Goal: Task Accomplishment & Management: Manage account settings

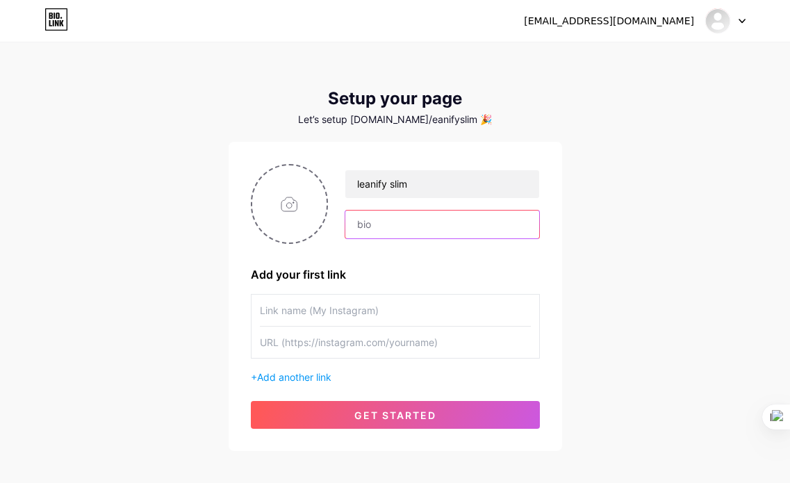
click at [418, 231] on input "text" at bounding box center [441, 225] width 193 height 28
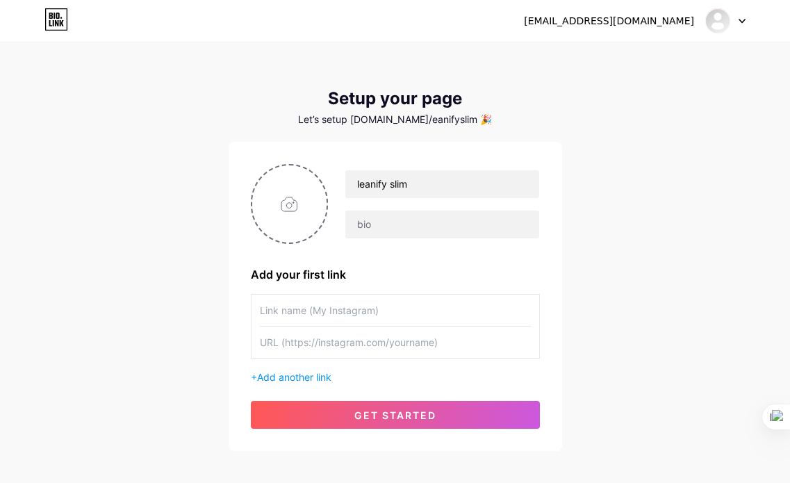
click at [330, 314] on input "text" at bounding box center [395, 310] width 271 height 31
click at [304, 210] on input "file" at bounding box center [289, 203] width 75 height 77
type input "C:\fakepath\clean-minimalist-infographic--vector-style--high-r.svg"
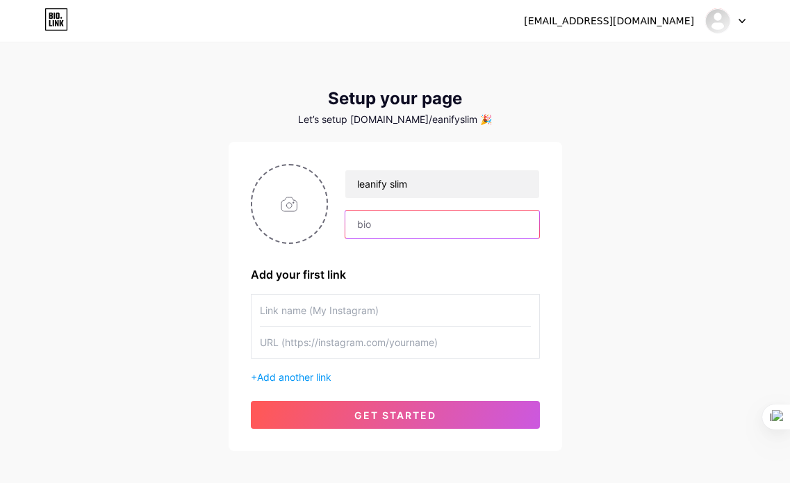
click at [402, 227] on input "text" at bounding box center [441, 225] width 193 height 28
paste input "These are affiliate links 🌸 They include special products that I personally fin…"
drag, startPoint x: 518, startPoint y: 222, endPoint x: 266, endPoint y: 240, distance: 252.2
click at [266, 240] on div "leanify slim These are affiliate links 🌸 They include special products that I p…" at bounding box center [395, 204] width 289 height 80
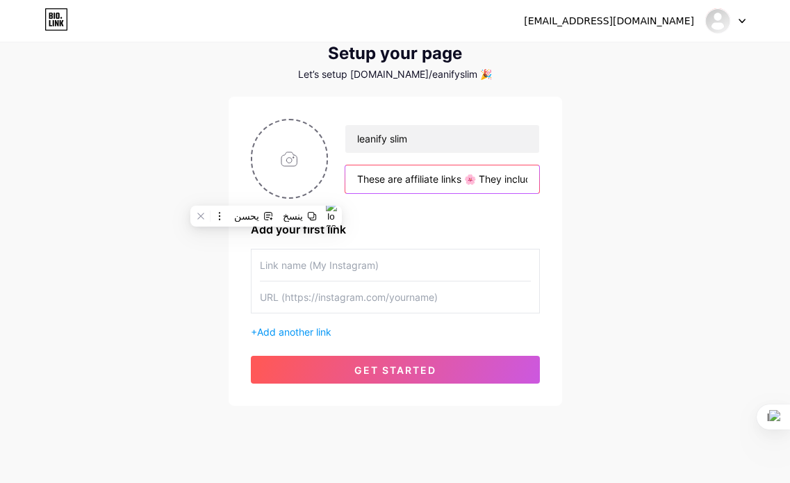
scroll to position [68, 0]
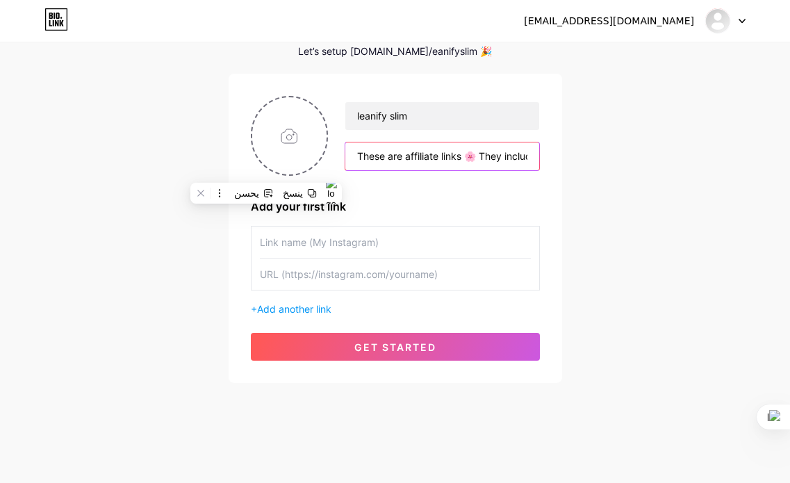
type input "These are affiliate links 🌸 They include special products that I personally fin…"
click at [384, 248] on input "text" at bounding box center [395, 242] width 271 height 31
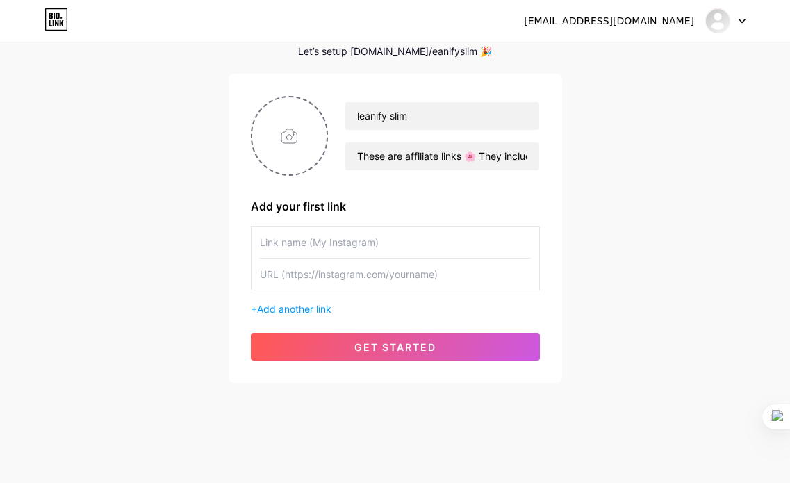
click at [377, 273] on input "text" at bounding box center [395, 274] width 271 height 31
click at [340, 247] on input "text" at bounding box center [395, 242] width 271 height 31
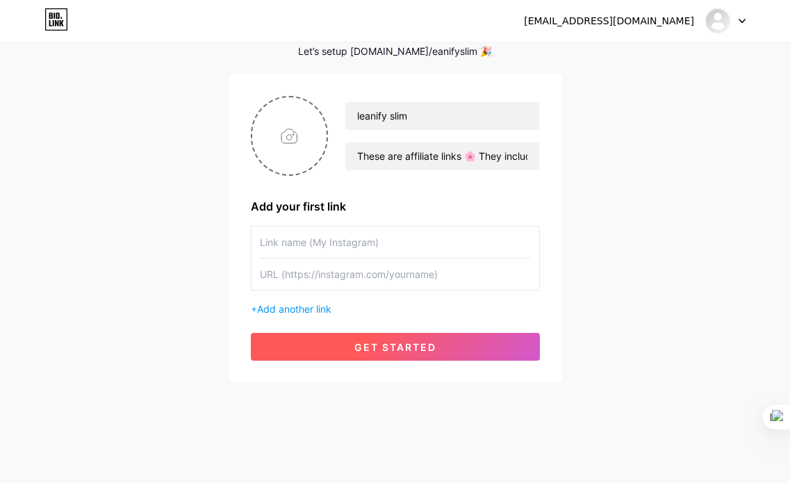
click at [408, 345] on span "get started" at bounding box center [395, 347] width 82 height 12
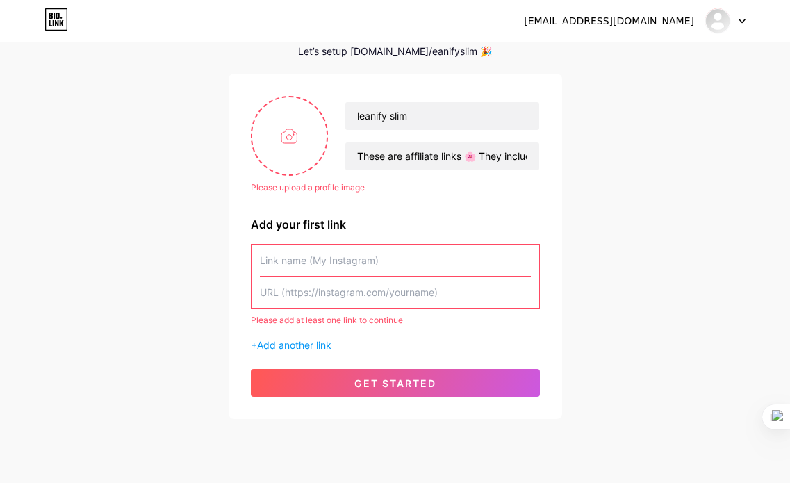
click at [378, 254] on input "text" at bounding box center [395, 260] width 271 height 31
click at [297, 133] on input "file" at bounding box center [289, 135] width 75 height 77
type input "C:\fakepath\Logo Maker Editor.html"
click at [387, 270] on input "text" at bounding box center [395, 260] width 271 height 31
click at [394, 257] on input "text" at bounding box center [395, 260] width 271 height 31
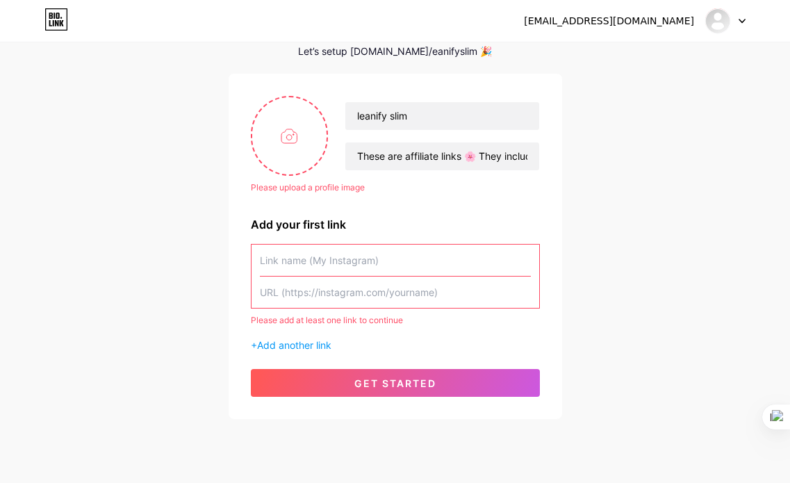
click at [368, 290] on input "text" at bounding box center [395, 292] width 271 height 31
paste input "[URL][DOMAIN_NAME]"
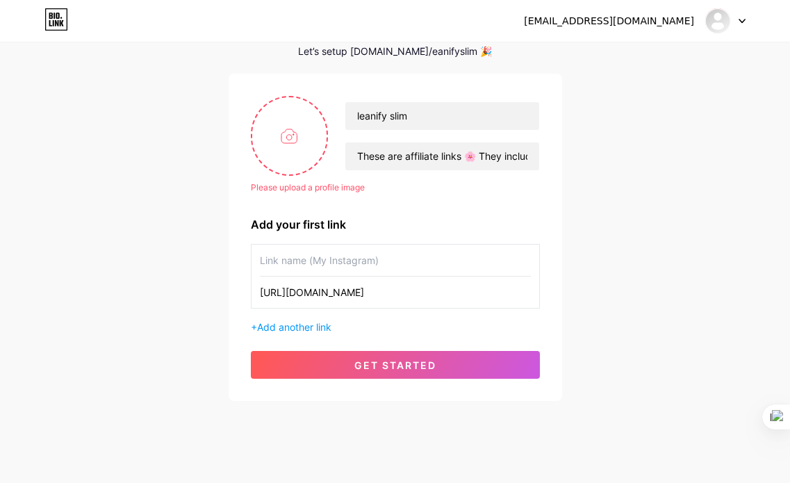
type input "[URL][DOMAIN_NAME]"
click at [386, 261] on input "text" at bounding box center [395, 260] width 271 height 31
click at [370, 263] on input "text" at bounding box center [395, 260] width 271 height 31
paste input "Supplements - for slimming"
type input "Supplements - for slimming"
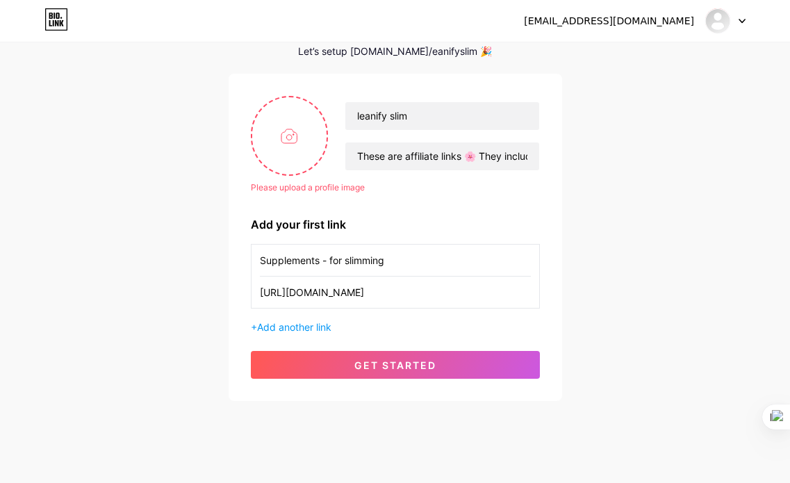
click at [592, 250] on div "[EMAIL_ADDRESS][DOMAIN_NAME] Dashboard Logout Setup your page Let’s setup [DOMA…" at bounding box center [395, 189] width 790 height 514
click at [312, 139] on input "file" at bounding box center [289, 135] width 75 height 77
type input "C:\fakepath\clean-minimalist-infographic--vector-style--high-r.svg"
click at [308, 327] on span "Add another link" at bounding box center [294, 327] width 74 height 12
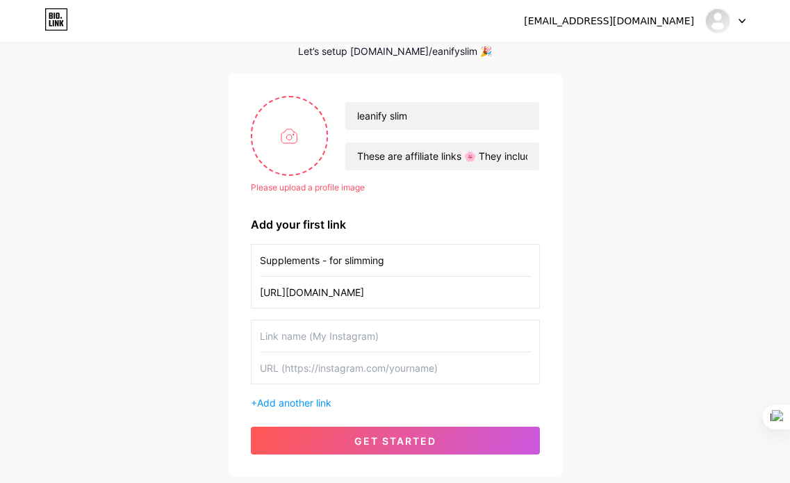
click at [343, 332] on input "text" at bounding box center [395, 335] width 271 height 31
paste input "youtric® KETO [PERSON_NAME] Mango-Zitrone"
type input "youtric® KETO [PERSON_NAME] Mango-Zitrone"
click at [316, 374] on input "text" at bounding box center [395, 367] width 271 height 31
paste input "youtric® KETO [PERSON_NAME] Mango-Zitrone"
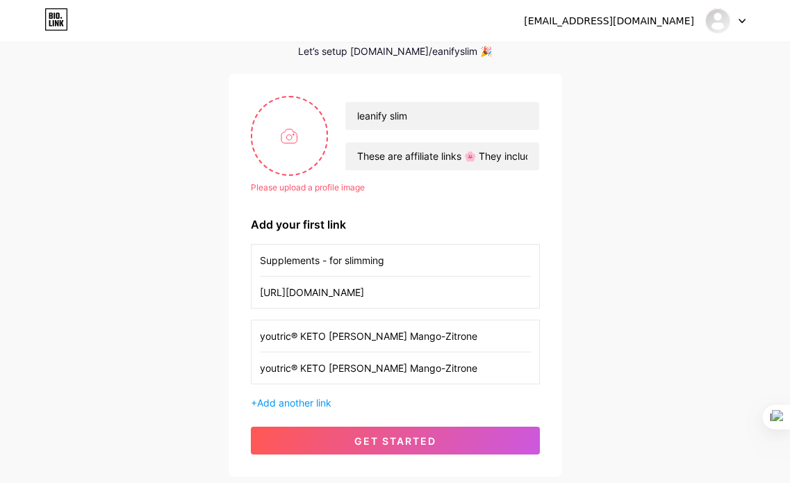
scroll to position [152, 0]
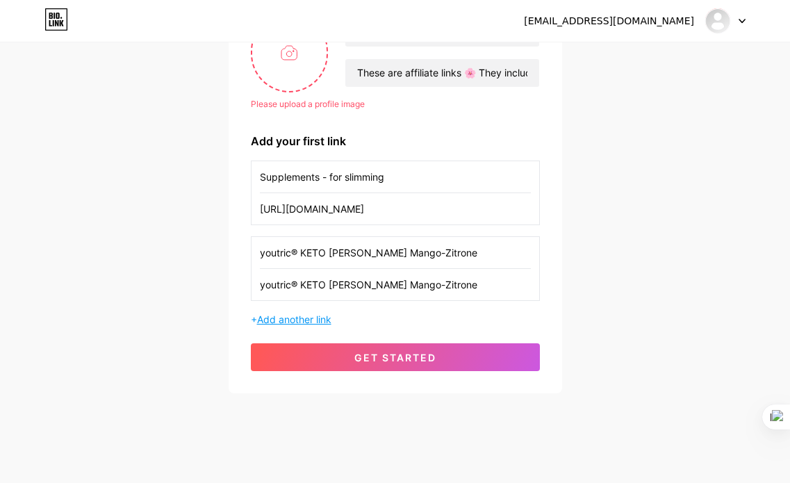
click at [319, 322] on span "Add another link" at bounding box center [294, 319] width 74 height 12
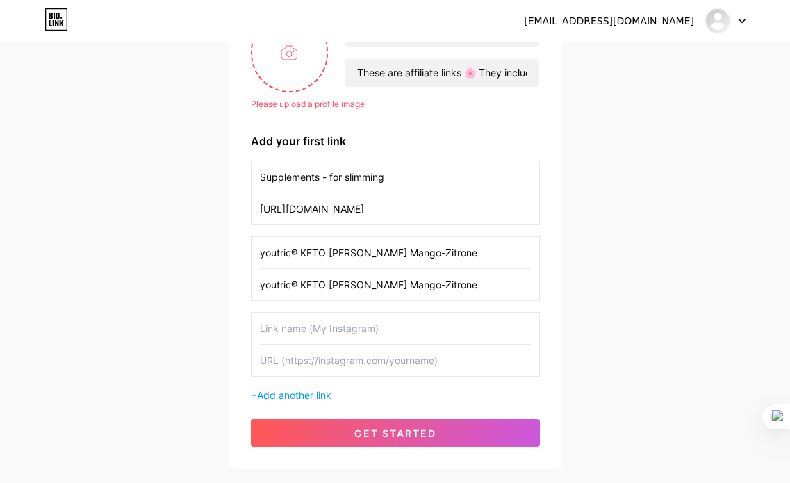
click at [423, 284] on input "youtric® KETO [PERSON_NAME] Mango-Zitrone" at bounding box center [395, 284] width 271 height 31
paste input "[URL][DOMAIN_NAME]"
type input "[URL][DOMAIN_NAME]"
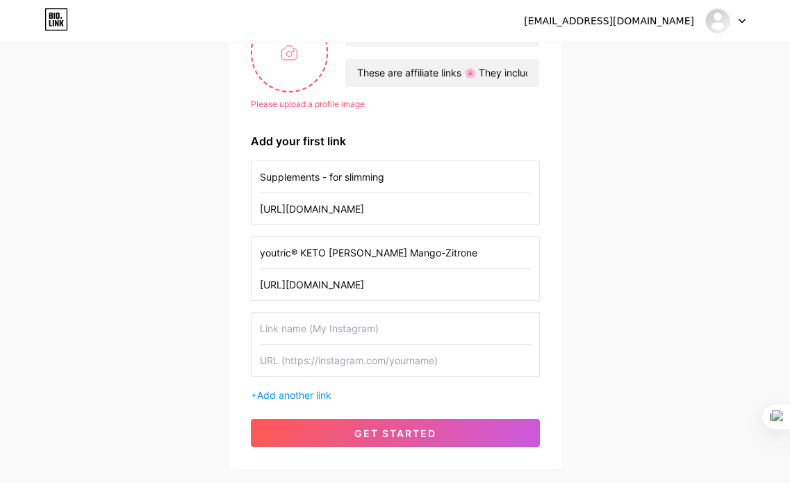
click at [452, 331] on input "text" at bounding box center [395, 328] width 271 height 31
click at [334, 359] on input "text" at bounding box center [395, 360] width 271 height 31
paste input "[URL][DOMAIN_NAME]"
type input "[URL][DOMAIN_NAME]"
click at [338, 332] on input "text" at bounding box center [395, 328] width 271 height 31
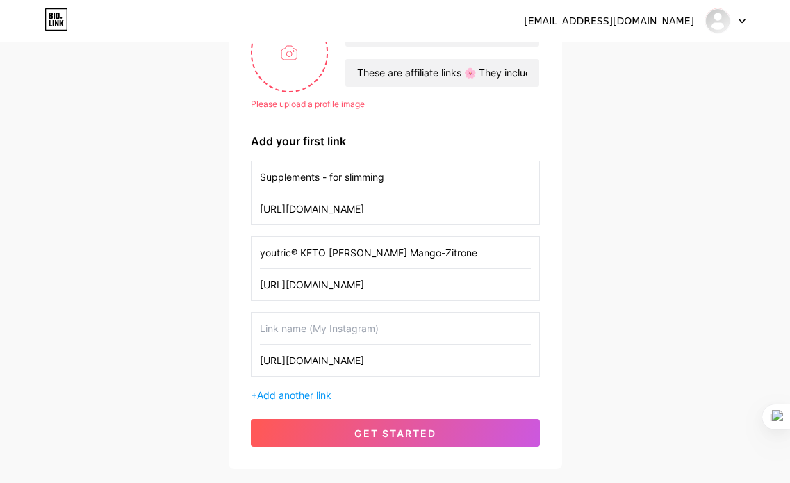
paste input "Piperinox"
type input "Piperinox"
click at [325, 397] on span "Add another link" at bounding box center [294, 395] width 74 height 12
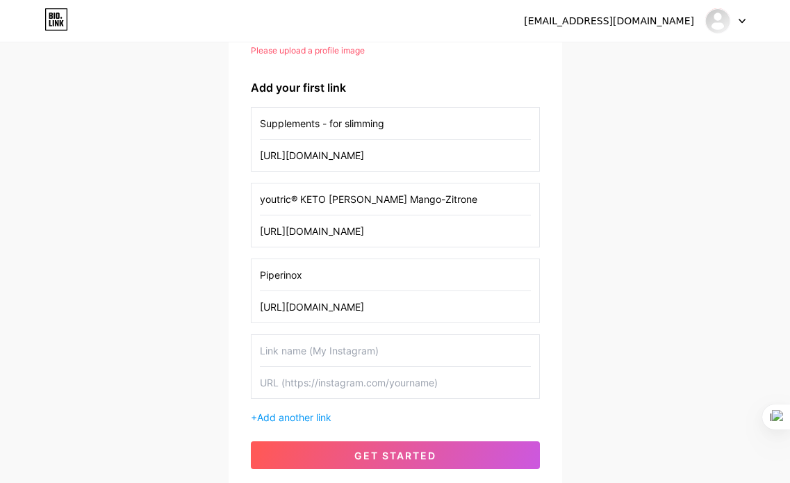
scroll to position [235, 0]
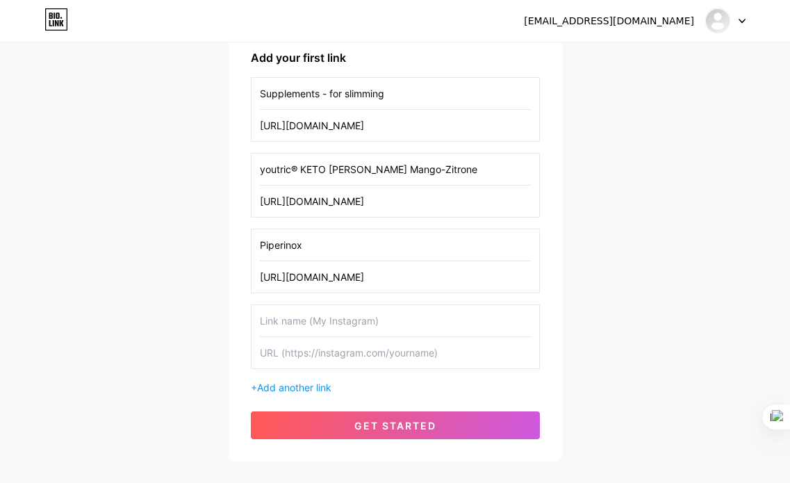
click at [363, 320] on input "text" at bounding box center [395, 320] width 271 height 31
click at [371, 348] on input "text" at bounding box center [395, 352] width 271 height 31
paste input "[URL][DOMAIN_NAME]"
type input "[URL][DOMAIN_NAME]"
click at [375, 319] on input "text" at bounding box center [395, 320] width 271 height 31
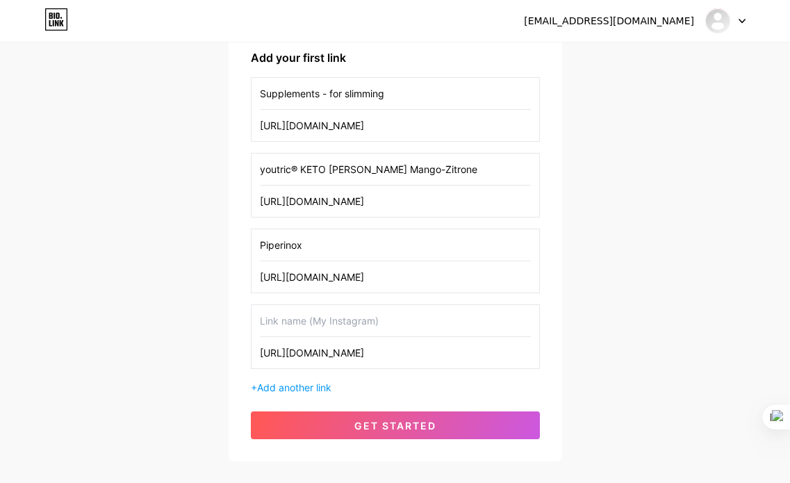
paste input "Keto Actives Weight Loss"
type input "Keto Actives Weight Loss"
click at [555, 224] on div "Please upload a profile image leanify slim These are affiliate links 🌸 They inc…" at bounding box center [396, 184] width 334 height 555
drag, startPoint x: 540, startPoint y: 208, endPoint x: 538, endPoint y: 238, distance: 30.0
click at [538, 238] on div "Please upload a profile image leanify slim These are affiliate links 🌸 They inc…" at bounding box center [396, 184] width 334 height 555
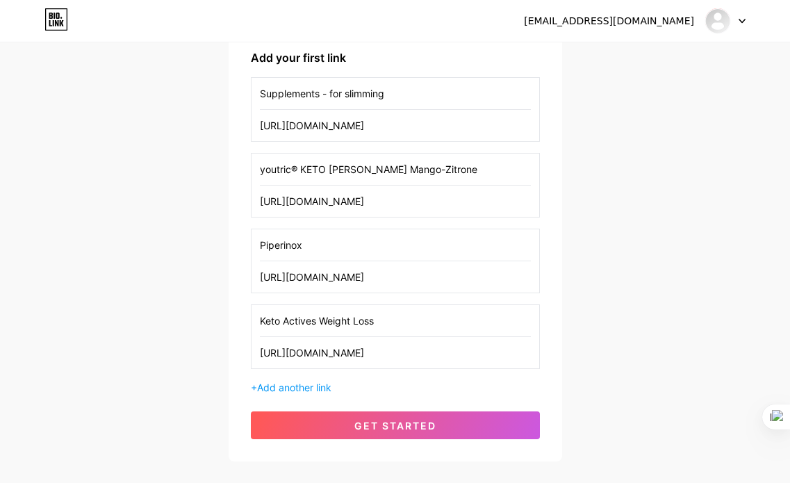
click at [539, 240] on div "Piperinox [URL][DOMAIN_NAME]" at bounding box center [395, 261] width 289 height 65
click at [528, 279] on input "[URL][DOMAIN_NAME]" at bounding box center [395, 276] width 271 height 31
click at [551, 254] on div "Please upload a profile image leanify slim These are affiliate links 🌸 They inc…" at bounding box center [396, 184] width 334 height 555
drag, startPoint x: 487, startPoint y: 170, endPoint x: 491, endPoint y: 177, distance: 7.5
click at [491, 177] on input "youtric® KETO [PERSON_NAME] Mango-Zitrone" at bounding box center [395, 169] width 271 height 31
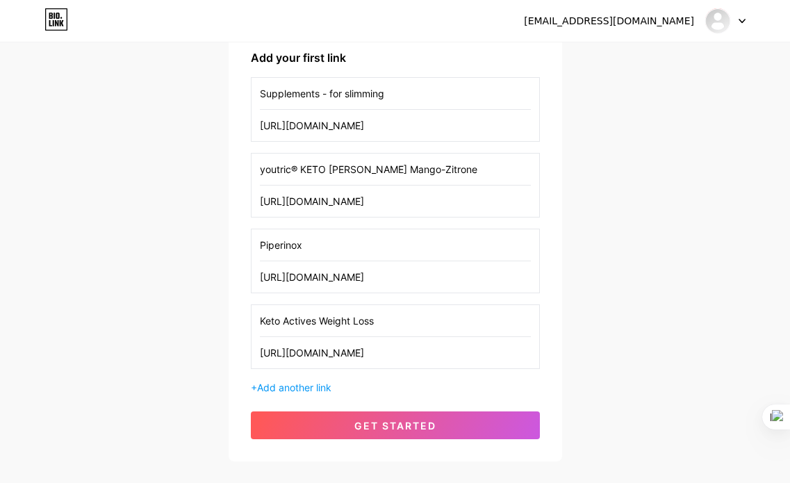
click at [563, 176] on div "[EMAIL_ADDRESS][DOMAIN_NAME] Dashboard Logout Setup your page Let’s setup [DOMA…" at bounding box center [395, 135] width 790 height 741
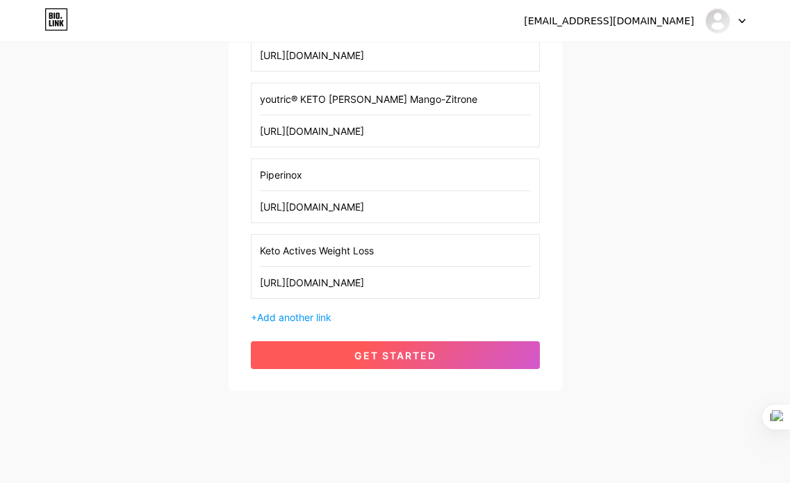
scroll to position [313, 0]
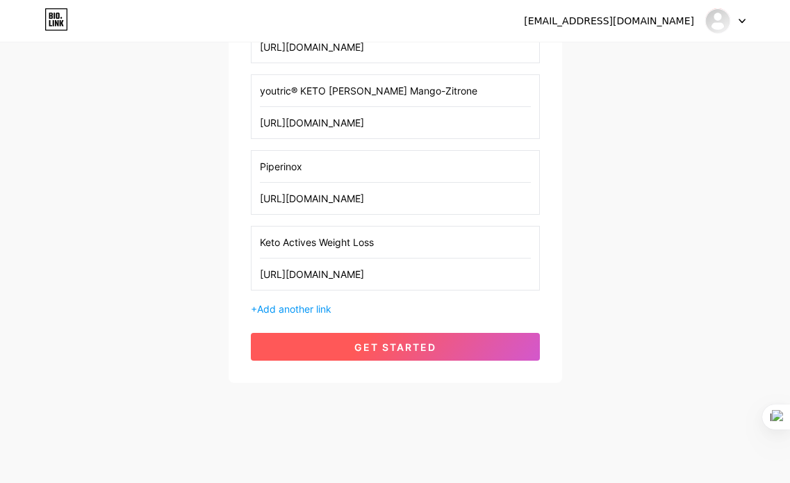
click at [420, 353] on button "get started" at bounding box center [395, 347] width 289 height 28
click at [405, 354] on button "get started" at bounding box center [395, 347] width 289 height 28
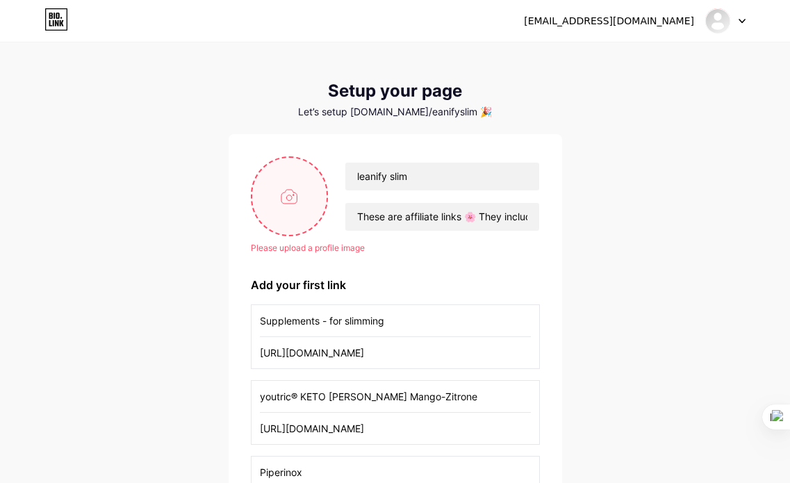
scroll to position [0, 0]
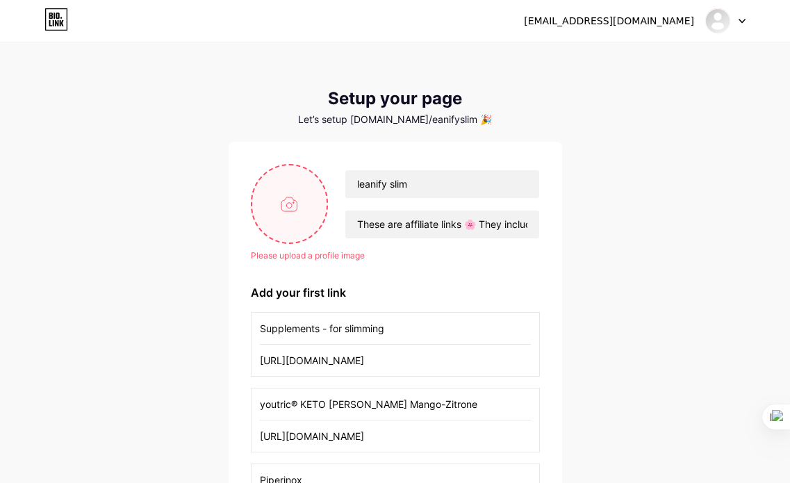
click at [288, 219] on input "file" at bounding box center [289, 203] width 75 height 77
click at [277, 206] on input "file" at bounding box center [289, 203] width 75 height 77
type input "C:\fakepath\Untitled_logo_1_free-file (1).jpg"
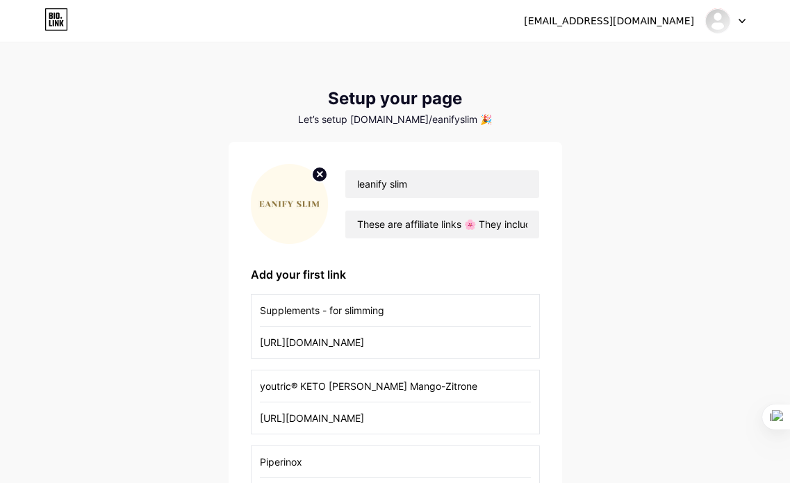
click at [316, 174] on circle at bounding box center [319, 174] width 15 height 15
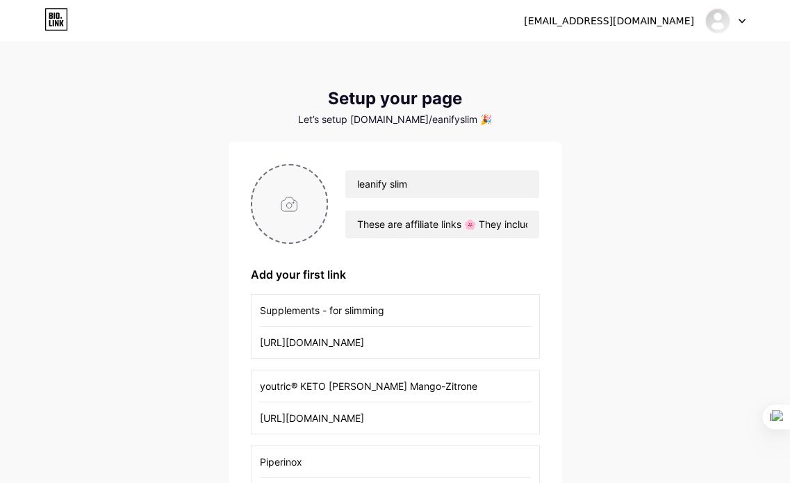
click at [288, 197] on input "file" at bounding box center [289, 203] width 75 height 77
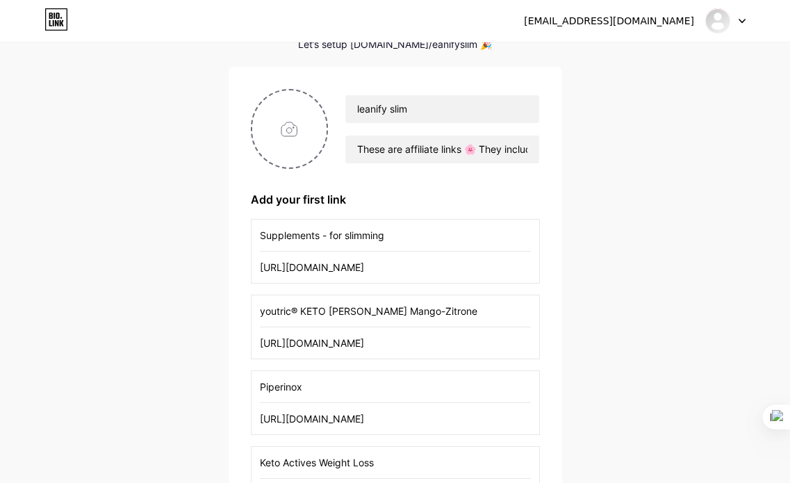
scroll to position [45, 0]
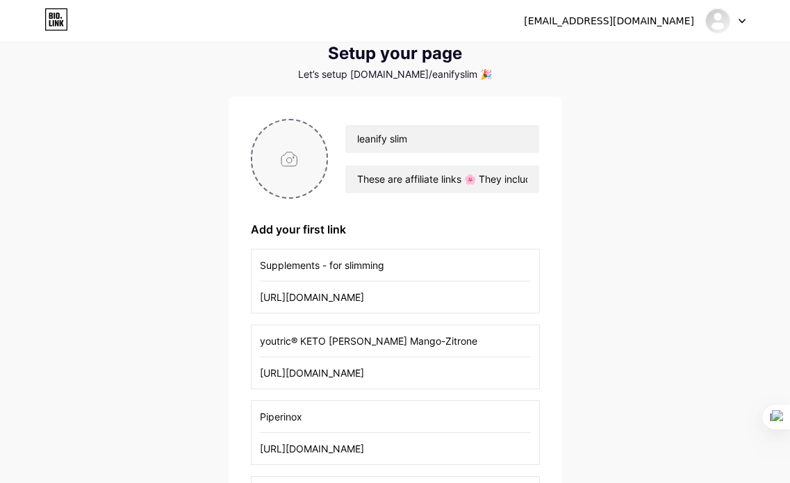
click at [288, 158] on input "file" at bounding box center [289, 158] width 75 height 77
type input "C:\fakepath\Untitled_logo_1_free-file (1).jpg"
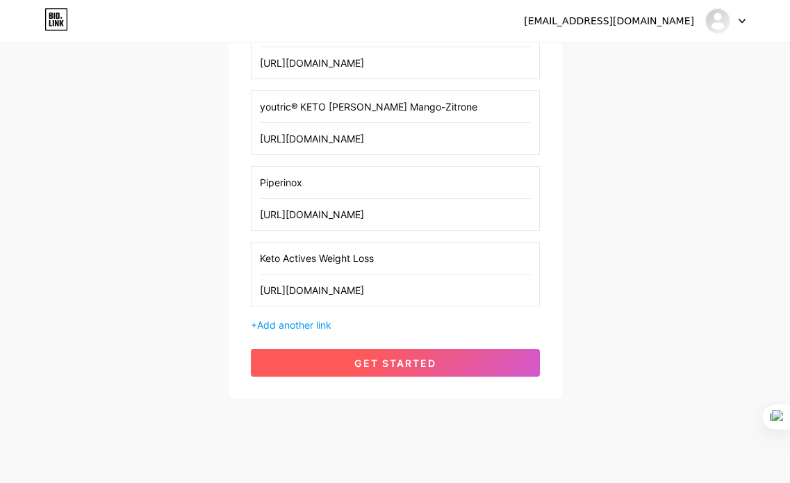
scroll to position [295, 0]
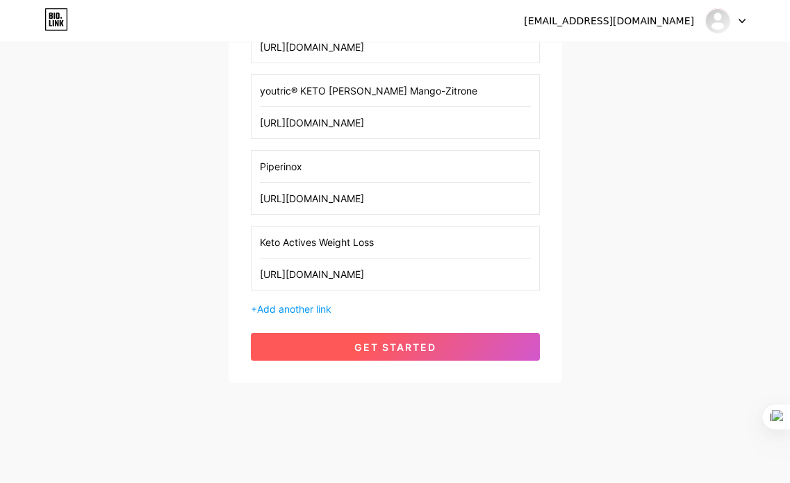
click at [432, 342] on span "get started" at bounding box center [395, 347] width 82 height 12
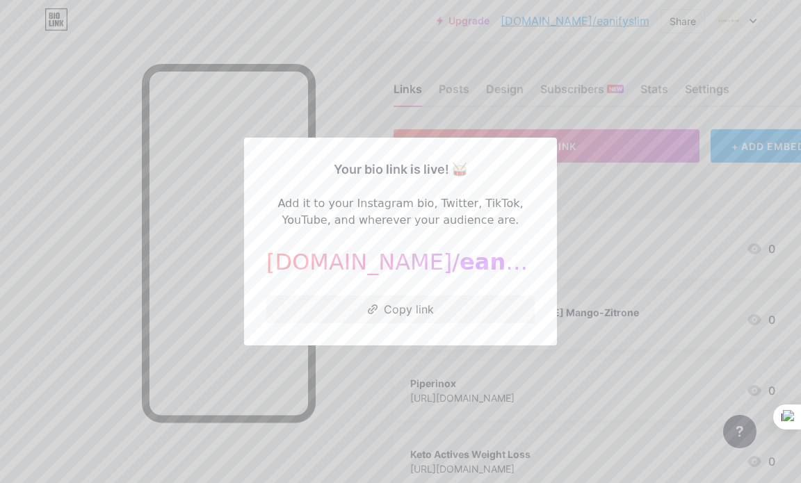
click at [459, 268] on span "eanifyslim" at bounding box center [523, 262] width 129 height 26
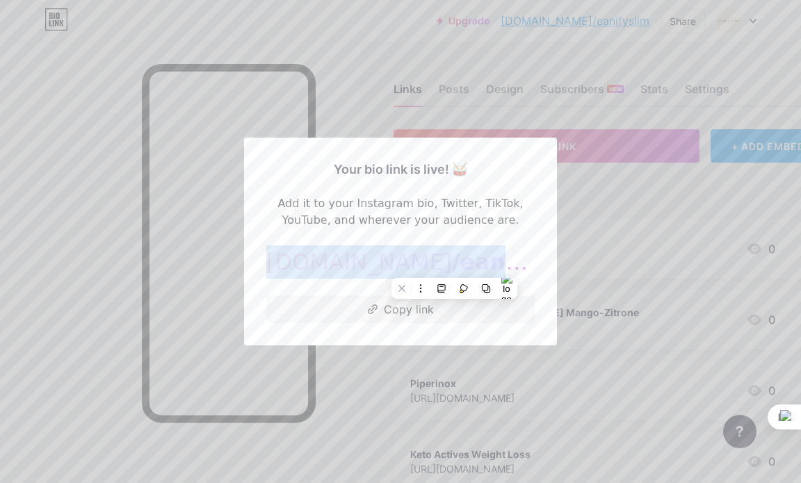
click at [459, 268] on span "eanifyslim" at bounding box center [523, 262] width 129 height 26
copy div "[DOMAIN_NAME]/ eanifyslim"
click at [459, 268] on span "eanifyslim" at bounding box center [523, 262] width 129 height 26
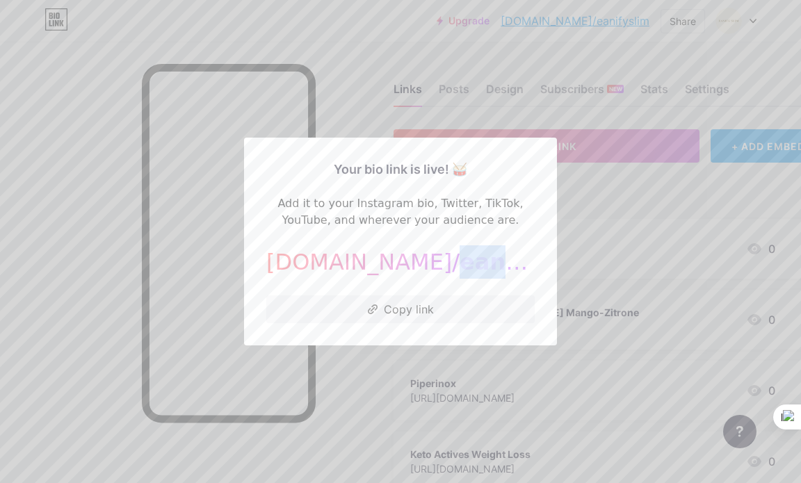
click at [459, 268] on span "eanifyslim" at bounding box center [523, 262] width 129 height 26
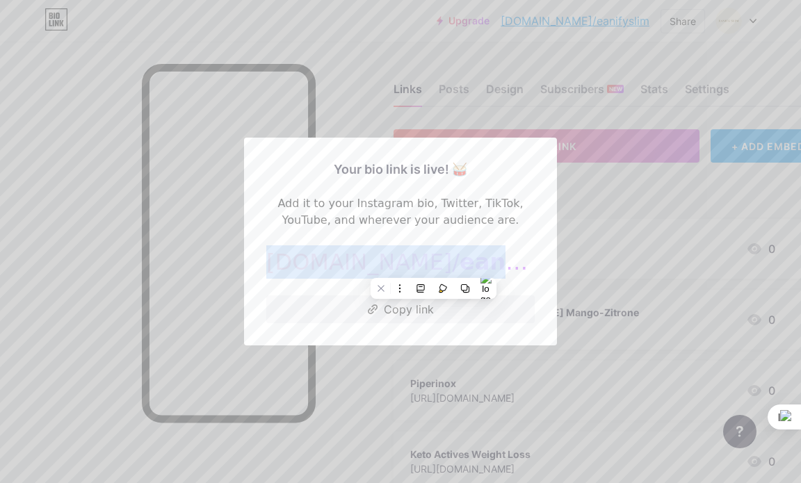
click at [459, 268] on span "eanifyslim" at bounding box center [523, 262] width 129 height 26
click at [448, 313] on button "Copy link" at bounding box center [400, 309] width 268 height 28
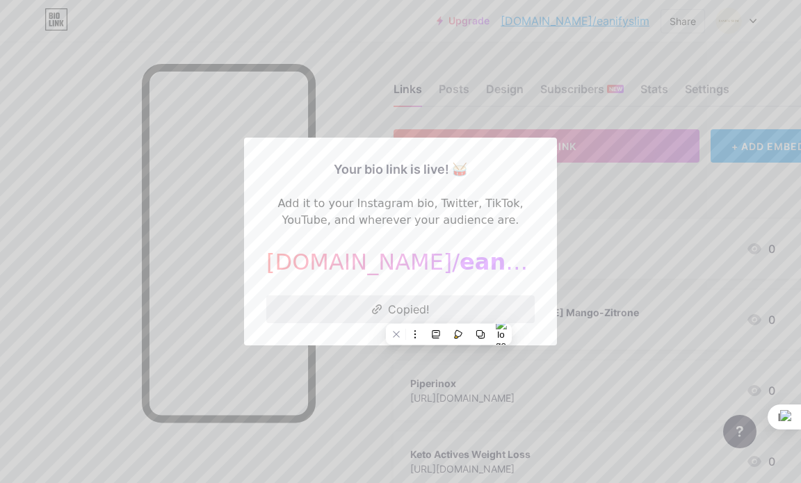
click at [415, 309] on button "Copied!" at bounding box center [400, 309] width 268 height 28
click at [459, 265] on span "eanifyslim" at bounding box center [523, 262] width 129 height 26
click at [459, 264] on span "eanifyslim" at bounding box center [523, 262] width 129 height 26
click at [459, 262] on span "eanifyslim" at bounding box center [523, 262] width 129 height 26
click at [414, 311] on button "Copy link" at bounding box center [400, 309] width 268 height 28
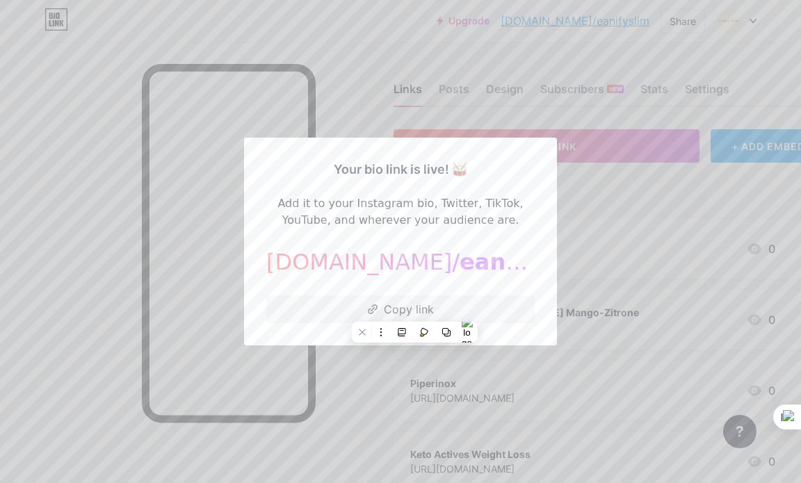
click at [595, 236] on div at bounding box center [400, 241] width 801 height 483
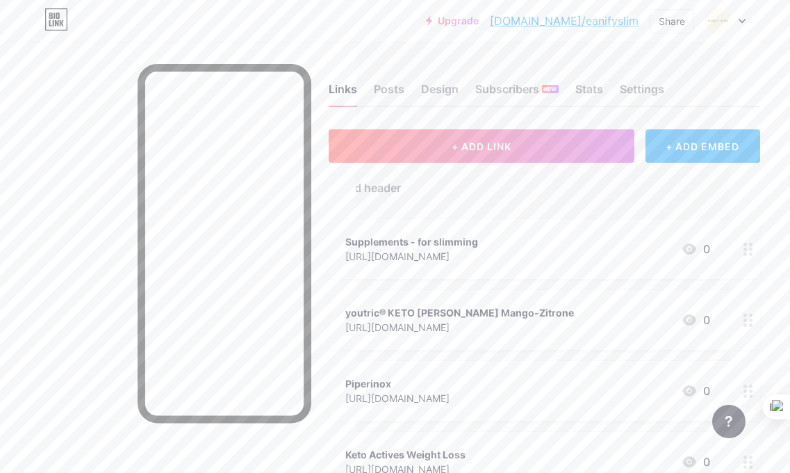
scroll to position [0, 93]
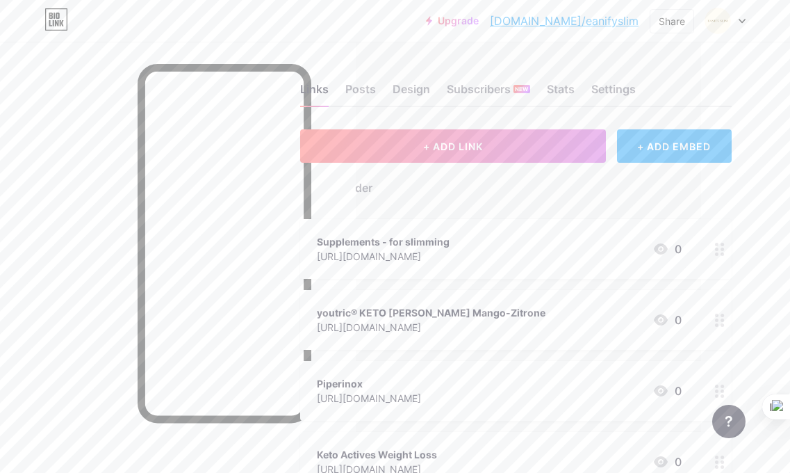
click at [725, 253] on icon at bounding box center [720, 249] width 10 height 13
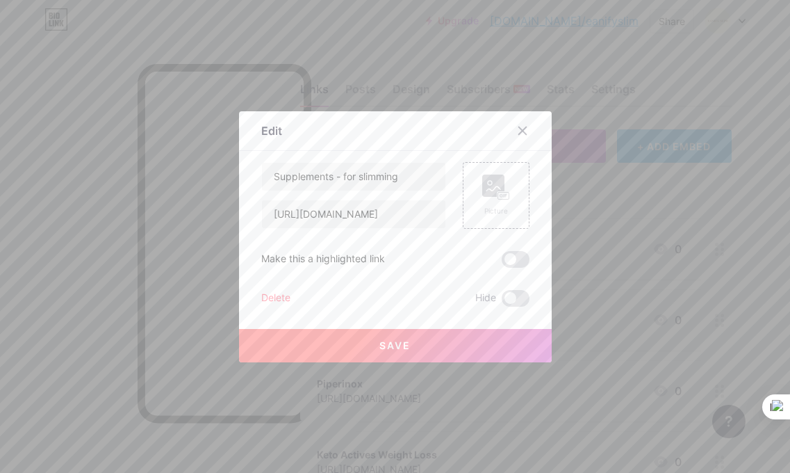
scroll to position [0, 83]
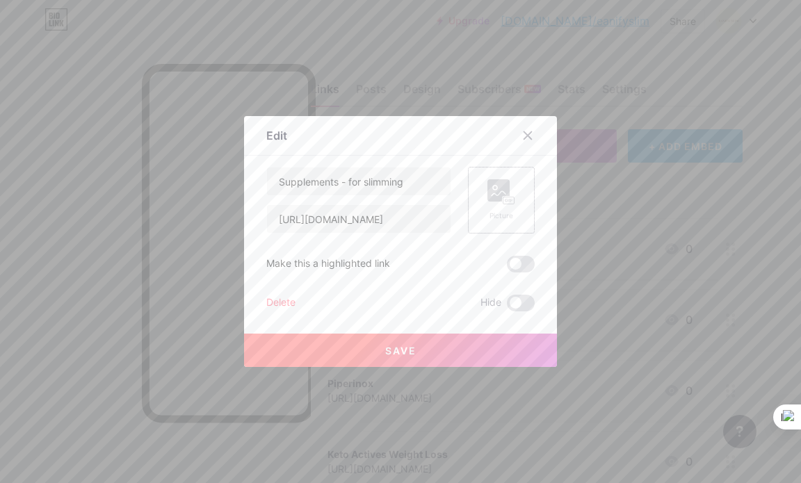
click at [496, 201] on rect at bounding box center [498, 190] width 22 height 22
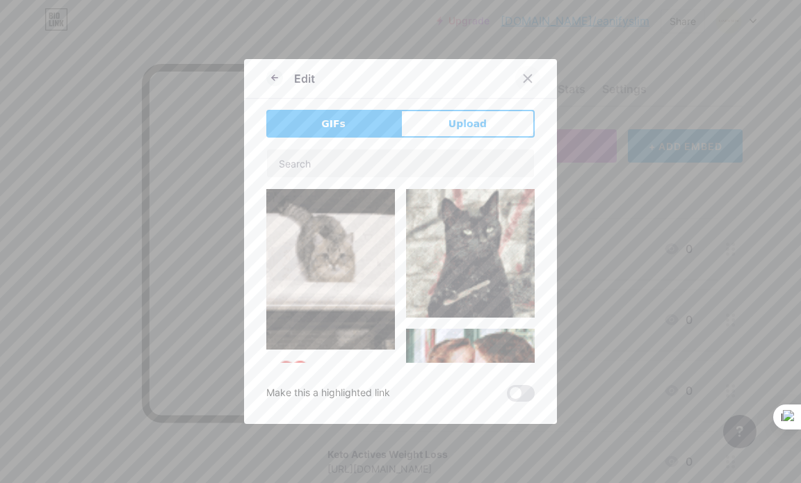
click at [524, 79] on icon at bounding box center [528, 79] width 8 height 8
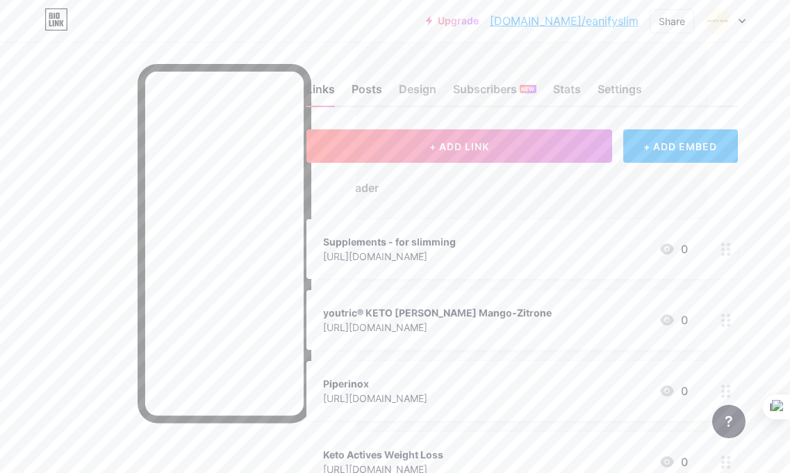
click at [366, 93] on div "Posts" at bounding box center [367, 93] width 31 height 25
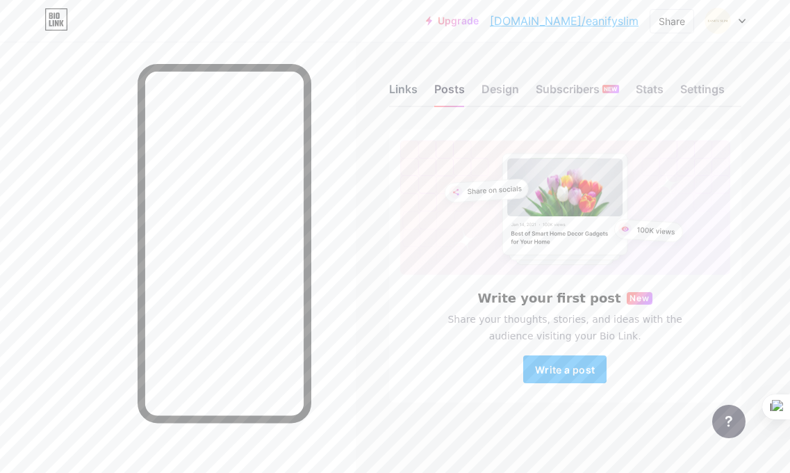
click at [404, 90] on div "Links" at bounding box center [403, 93] width 28 height 25
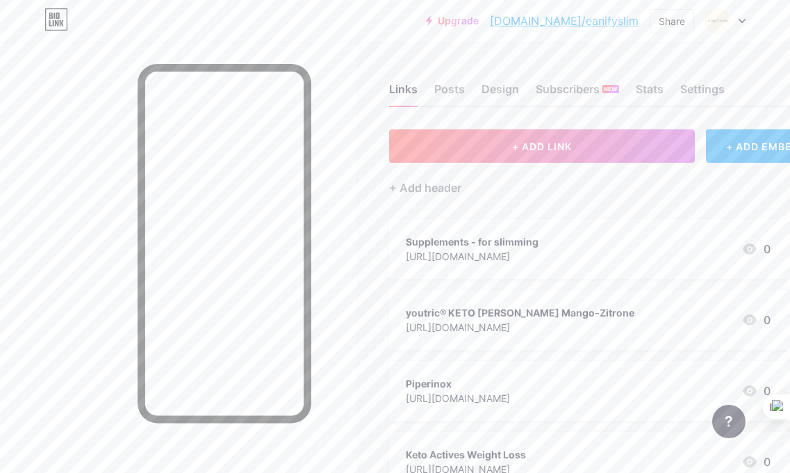
click at [744, 19] on icon at bounding box center [742, 21] width 7 height 5
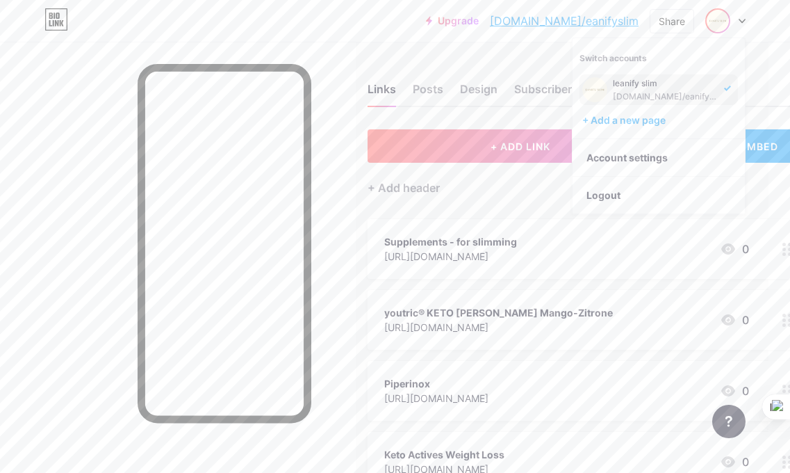
scroll to position [0, 93]
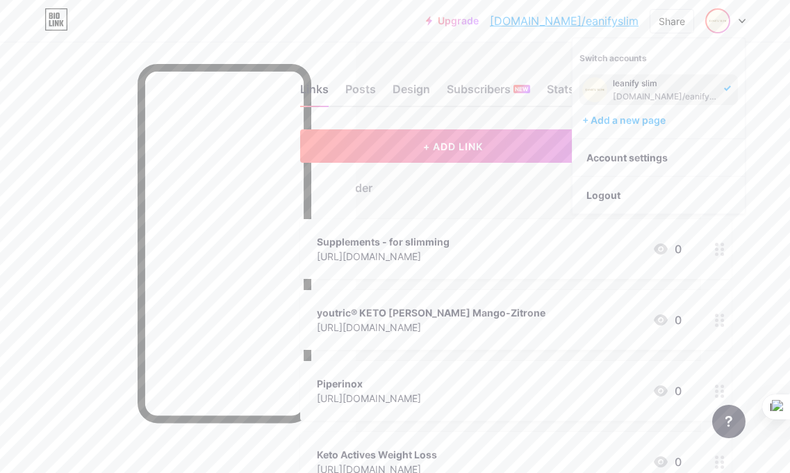
click at [682, 254] on div "0" at bounding box center [667, 248] width 29 height 17
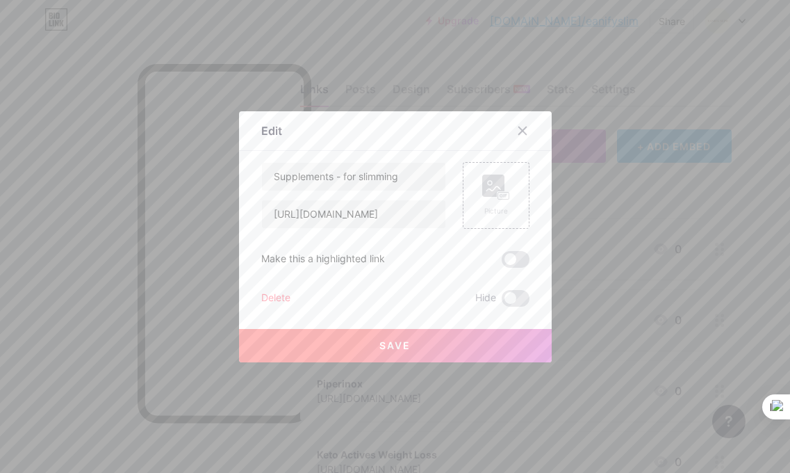
scroll to position [0, 83]
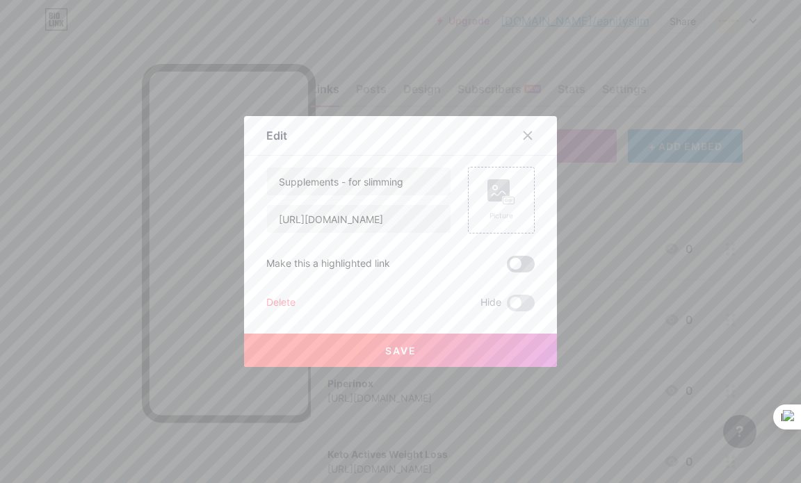
click at [514, 270] on span at bounding box center [521, 264] width 28 height 17
click at [507, 268] on input "checkbox" at bounding box center [507, 268] width 0 height 0
click at [514, 270] on span at bounding box center [521, 264] width 28 height 17
click at [507, 268] on input "checkbox" at bounding box center [507, 268] width 0 height 0
click at [517, 258] on span at bounding box center [521, 264] width 28 height 17
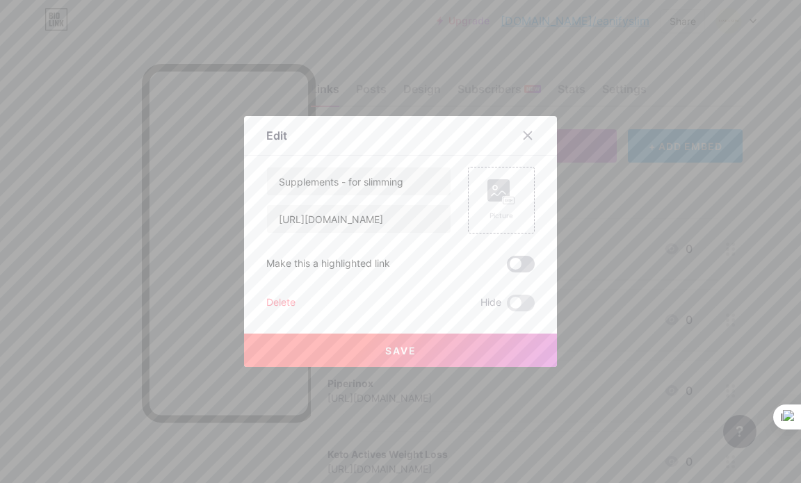
click at [507, 268] on input "checkbox" at bounding box center [507, 268] width 0 height 0
click at [496, 195] on rect at bounding box center [498, 190] width 22 height 22
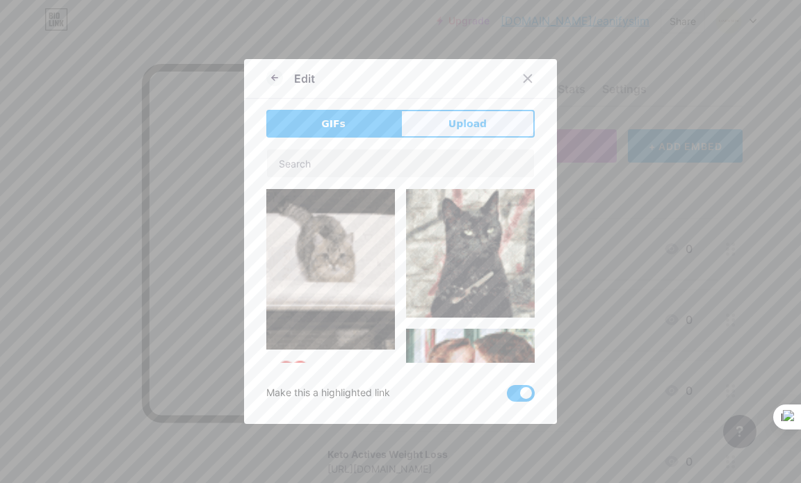
click at [433, 122] on button "Upload" at bounding box center [467, 124] width 134 height 28
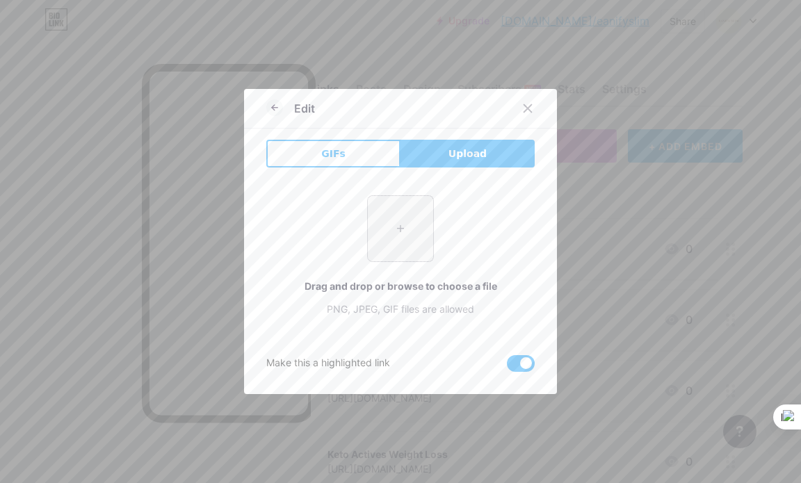
click at [390, 222] on input "file" at bounding box center [400, 228] width 65 height 65
type input "C:\fakepath\Screenshot from [DATE] 20-57-47.png"
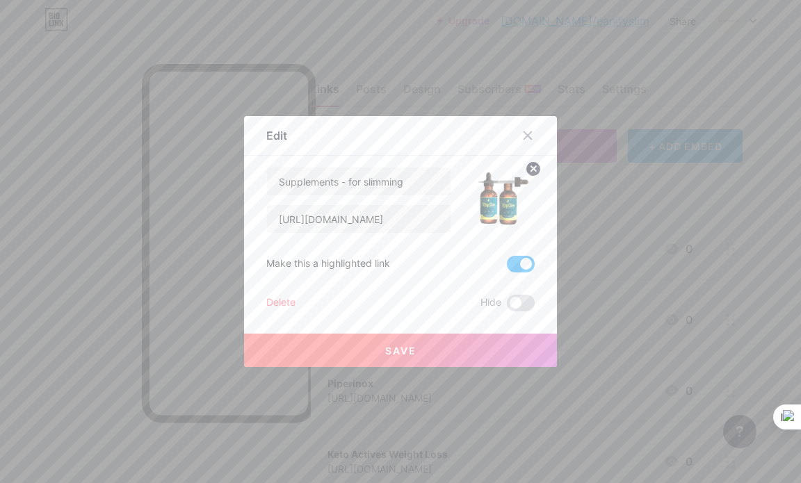
click at [509, 269] on span at bounding box center [521, 264] width 28 height 17
click at [507, 268] on input "checkbox" at bounding box center [507, 268] width 0 height 0
click at [392, 350] on span "Save" at bounding box center [400, 351] width 31 height 12
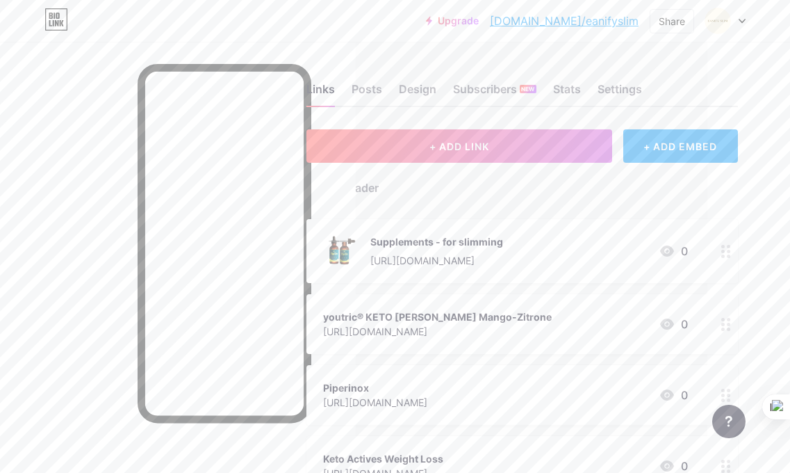
click at [350, 254] on img at bounding box center [341, 251] width 36 height 36
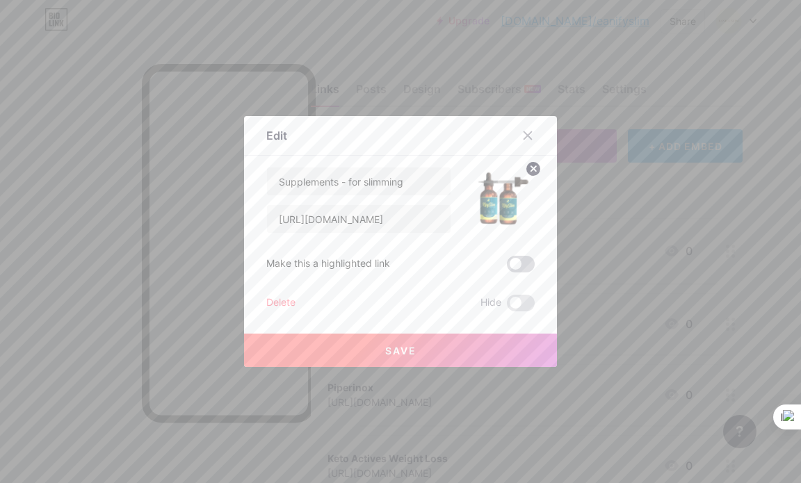
click at [516, 270] on span at bounding box center [521, 264] width 28 height 17
click at [507, 268] on input "checkbox" at bounding box center [507, 268] width 0 height 0
click at [448, 350] on button "Save" at bounding box center [400, 350] width 313 height 33
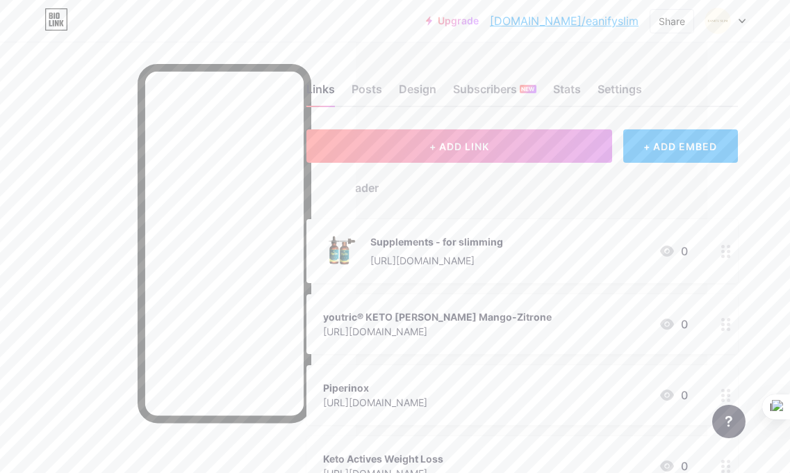
click at [493, 254] on div "[URL][DOMAIN_NAME]" at bounding box center [436, 260] width 133 height 15
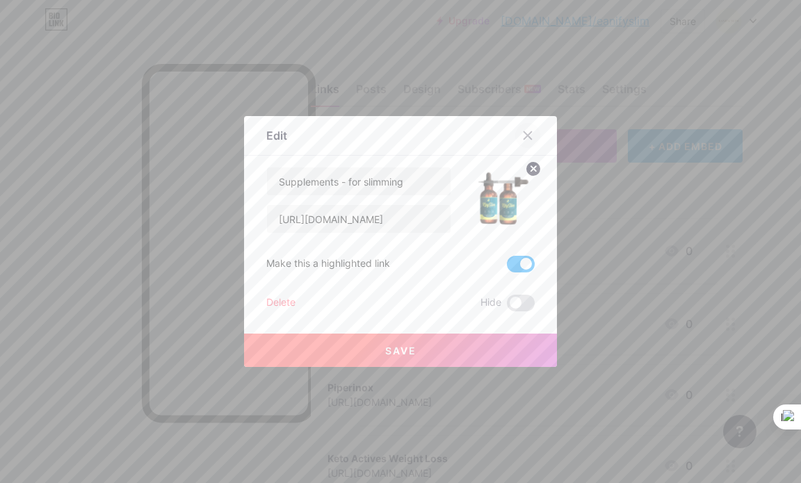
click at [525, 133] on icon at bounding box center [528, 136] width 8 height 8
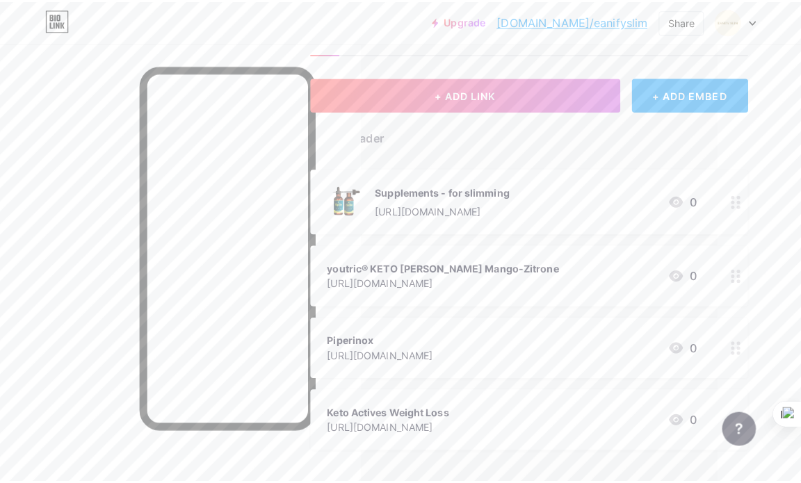
scroll to position [83, 83]
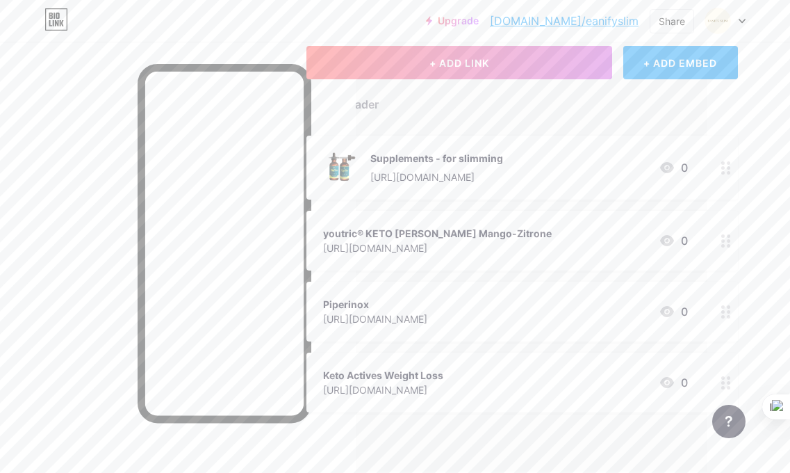
click at [730, 244] on circle at bounding box center [728, 245] width 3 height 3
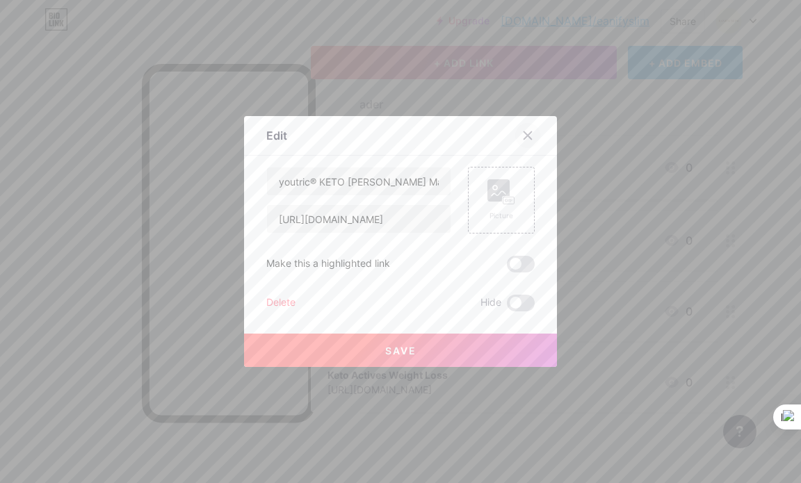
click at [526, 138] on icon at bounding box center [527, 135] width 11 height 11
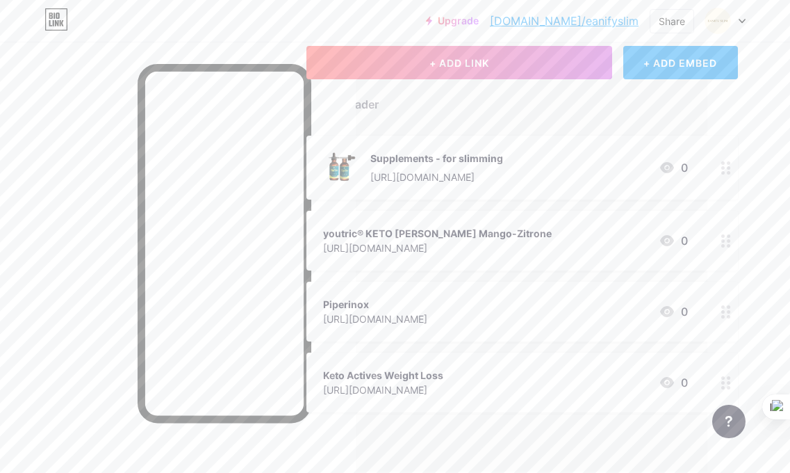
click at [607, 388] on div "Keto Actives Weight Loss [URL][DOMAIN_NAME] 0" at bounding box center [505, 382] width 365 height 32
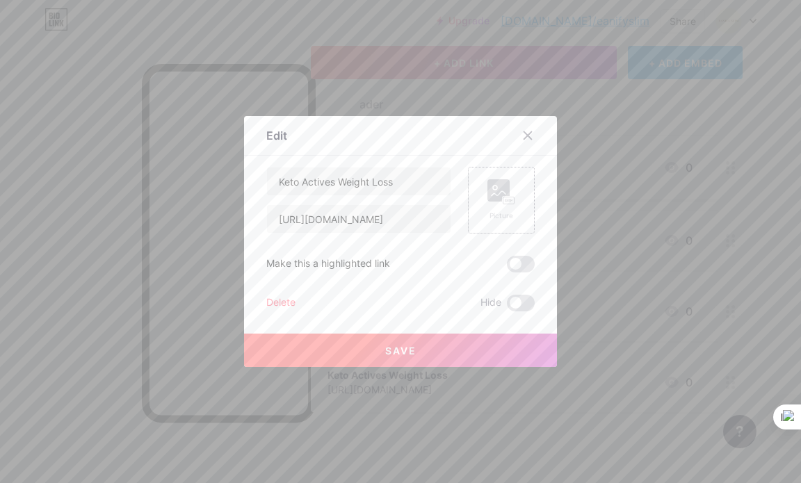
click at [503, 200] on rect at bounding box center [508, 200] width 11 height 7
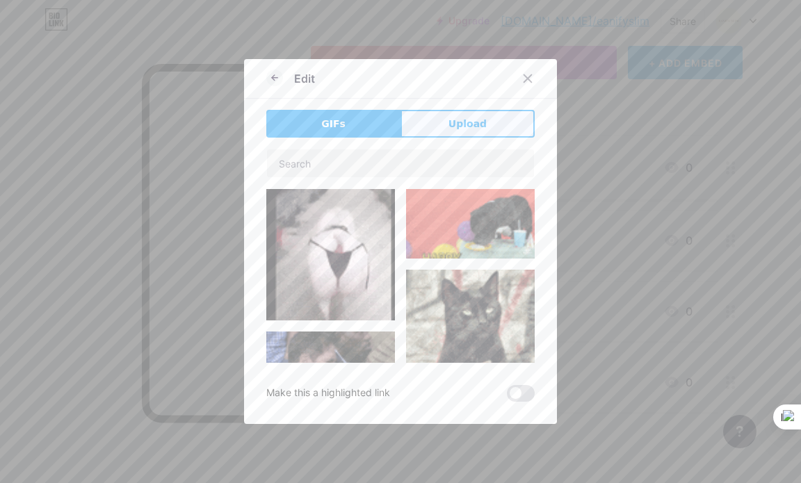
click at [454, 128] on span "Upload" at bounding box center [467, 124] width 38 height 15
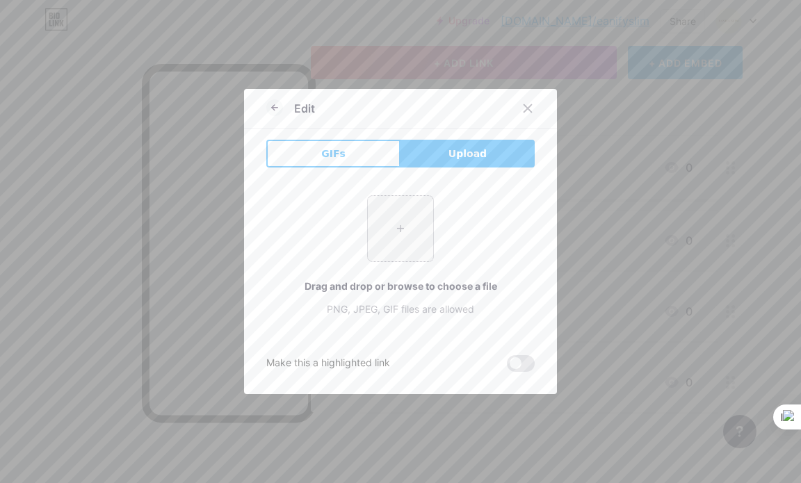
click at [410, 229] on input "file" at bounding box center [400, 228] width 65 height 65
type input "C:\fakepath\Screenshot from [DATE] [DATE].png"
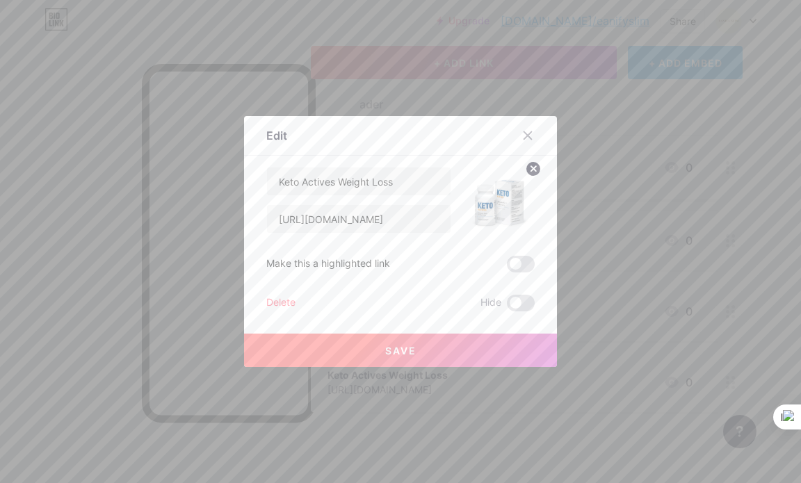
click at [512, 262] on span at bounding box center [521, 264] width 28 height 17
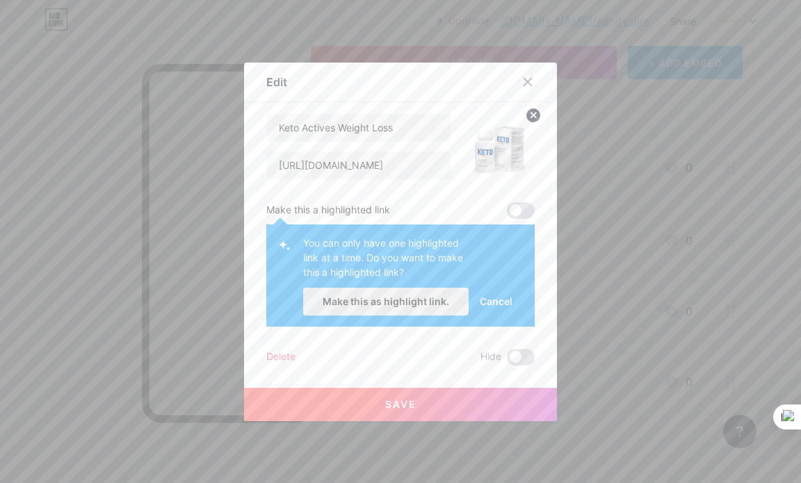
click at [384, 298] on span "Make this as highlight link." at bounding box center [385, 301] width 126 height 12
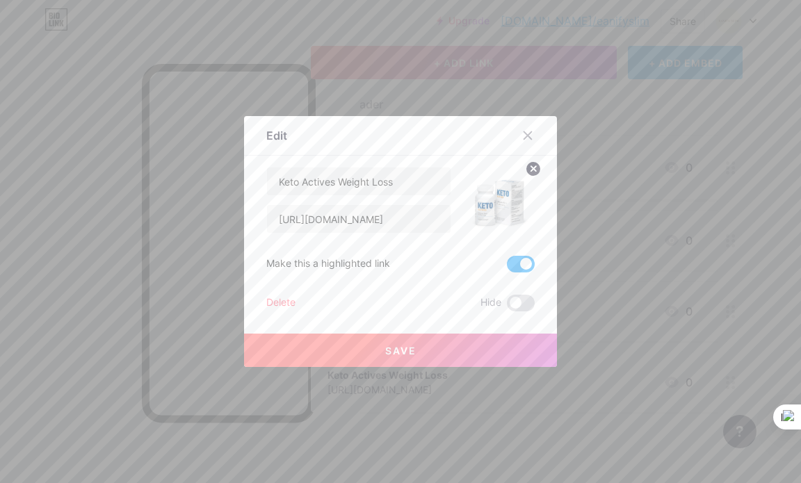
click at [385, 356] on span "Save" at bounding box center [400, 351] width 31 height 12
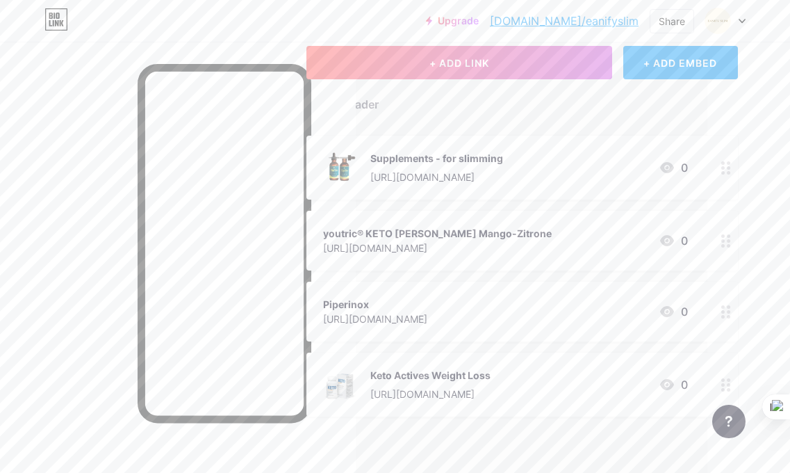
click at [410, 164] on div "Supplements - for slimming" at bounding box center [436, 158] width 133 height 15
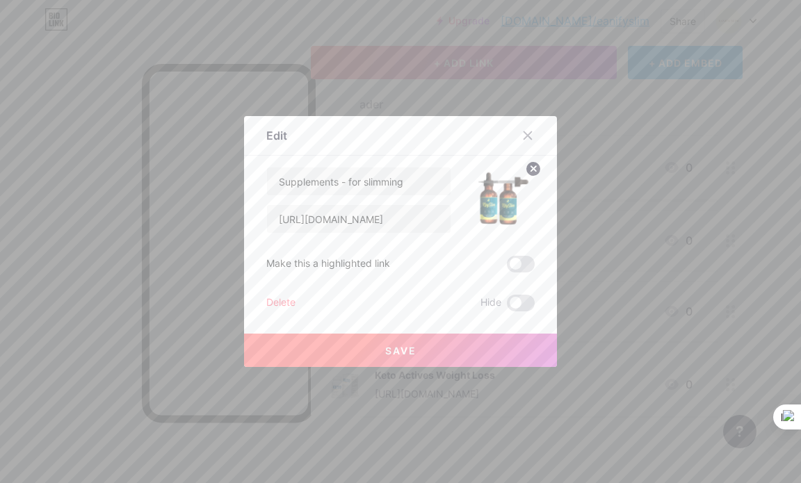
click at [511, 266] on span at bounding box center [521, 264] width 28 height 17
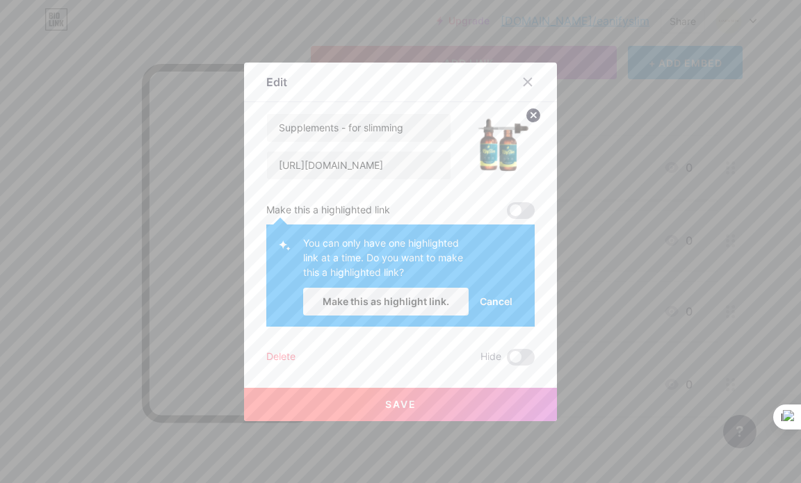
click at [408, 411] on button "Save" at bounding box center [400, 404] width 313 height 33
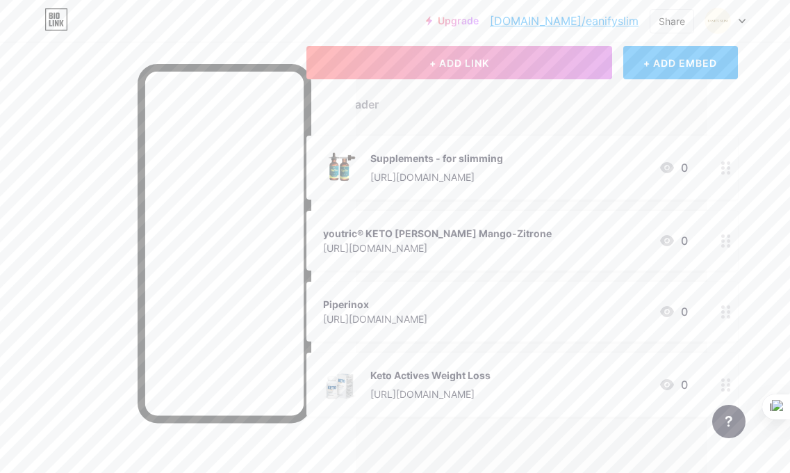
click at [503, 166] on div "Supplements - for slimming [URL][DOMAIN_NAME]" at bounding box center [436, 167] width 133 height 36
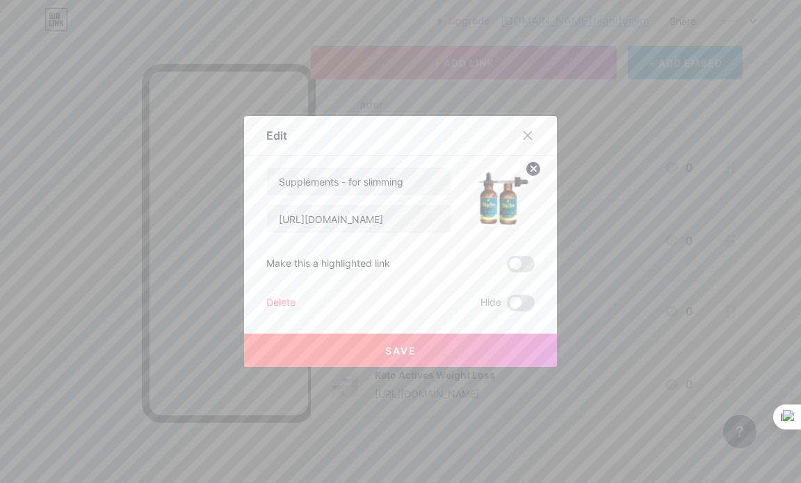
click at [507, 262] on span at bounding box center [521, 264] width 28 height 17
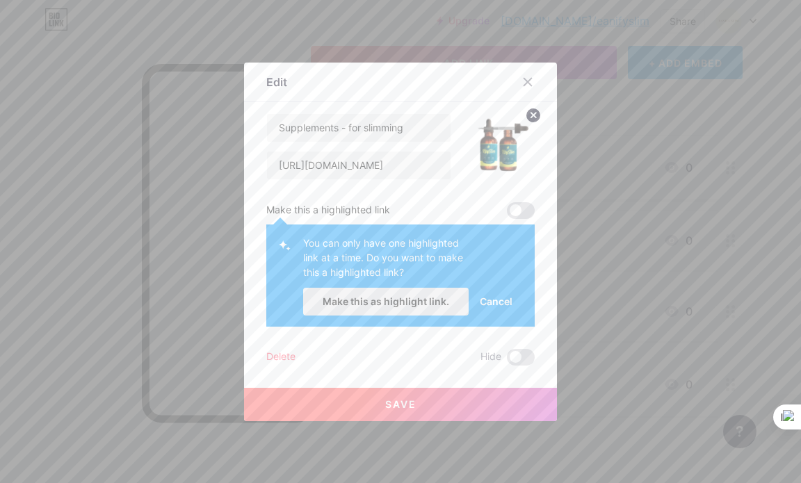
click at [426, 300] on span "Make this as highlight link." at bounding box center [385, 301] width 126 height 12
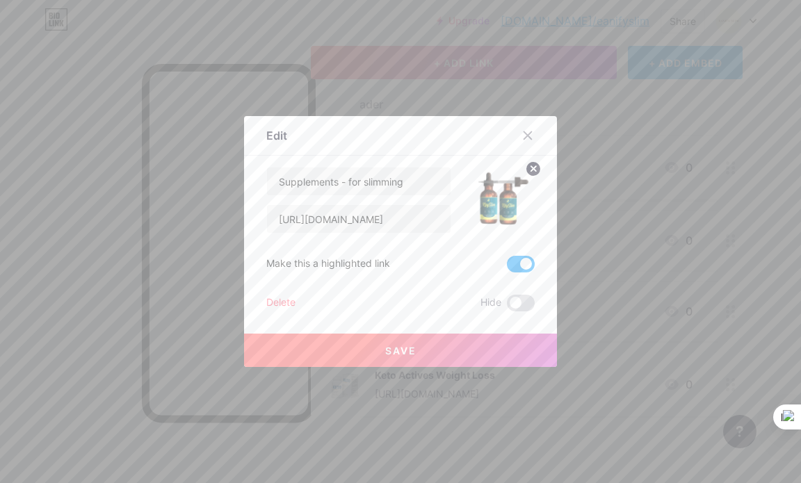
click at [403, 349] on span "Save" at bounding box center [400, 351] width 31 height 12
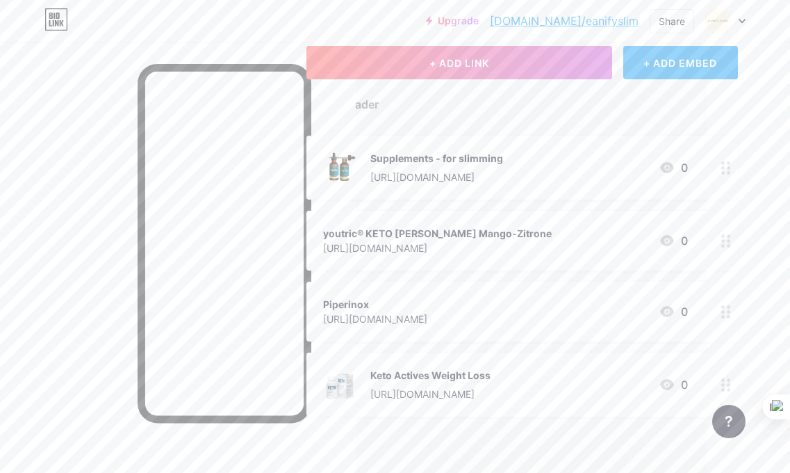
click at [437, 172] on div "[URL][DOMAIN_NAME]" at bounding box center [436, 177] width 133 height 15
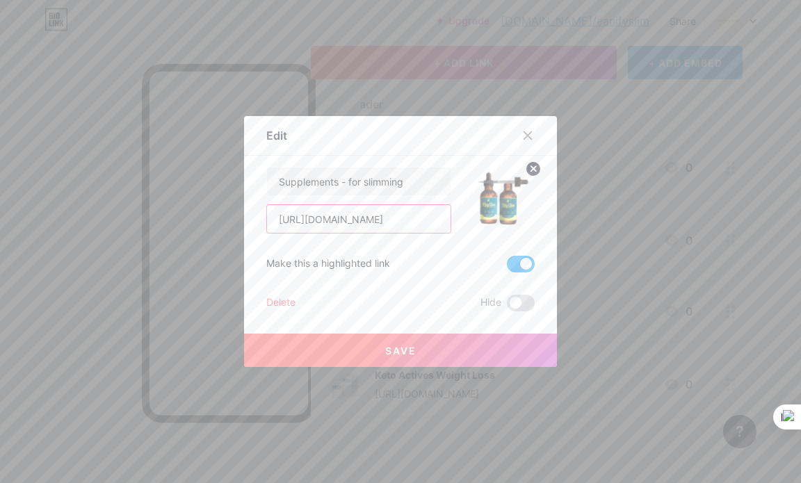
scroll to position [0, 88]
drag, startPoint x: 350, startPoint y: 224, endPoint x: 391, endPoint y: 224, distance: 40.3
click at [391, 224] on input "[URL][DOMAIN_NAME]" at bounding box center [358, 219] width 183 height 28
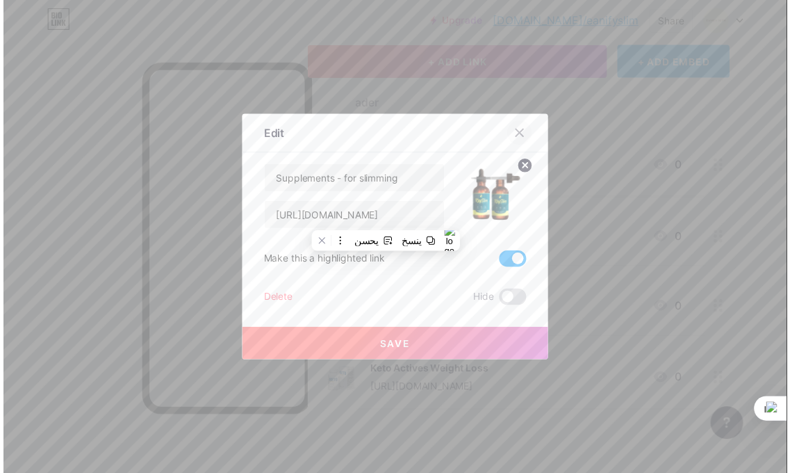
scroll to position [0, 0]
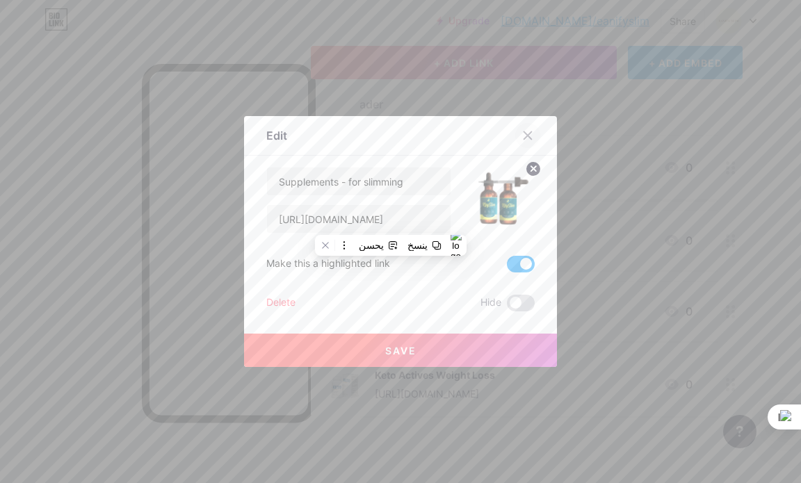
click at [530, 134] on div at bounding box center [527, 135] width 25 height 25
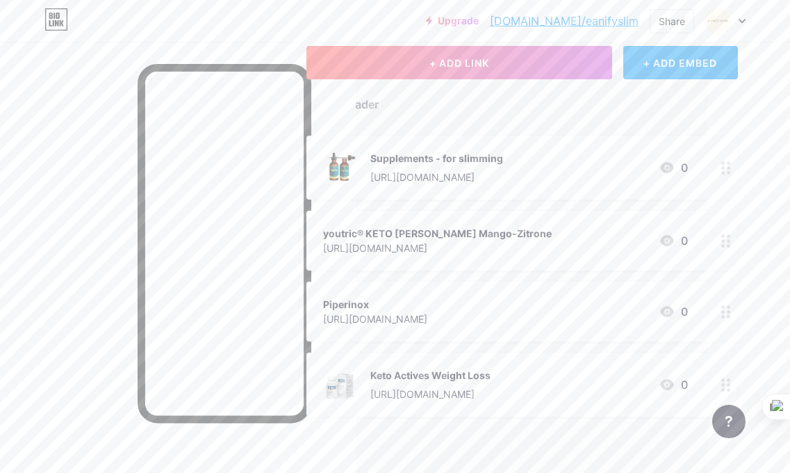
click at [427, 308] on div "Piperinox" at bounding box center [375, 304] width 104 height 15
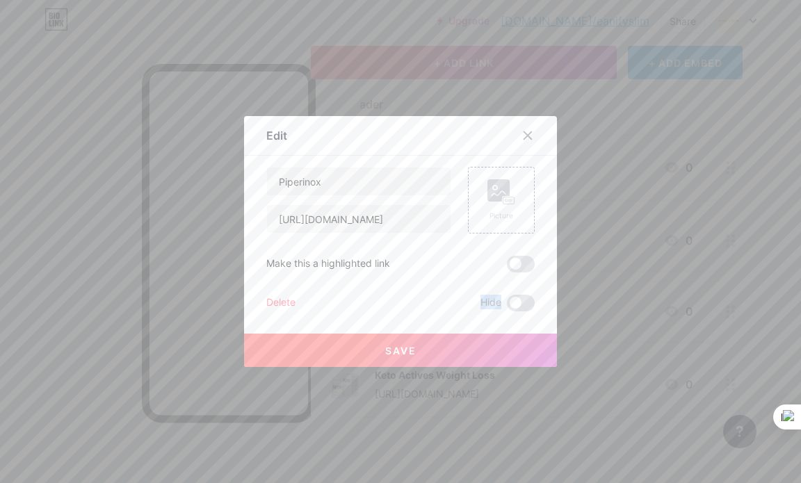
click at [438, 308] on div "Delete Hide" at bounding box center [400, 303] width 268 height 17
click at [494, 218] on div "Picture" at bounding box center [501, 216] width 28 height 10
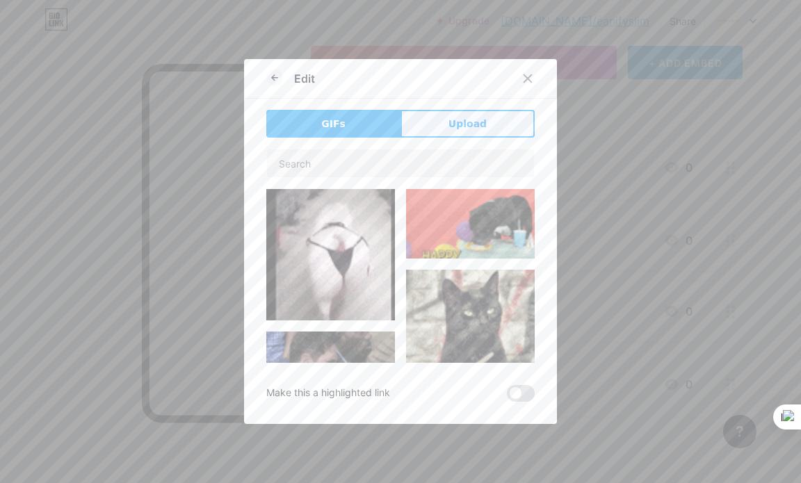
click at [469, 124] on span "Upload" at bounding box center [467, 124] width 38 height 15
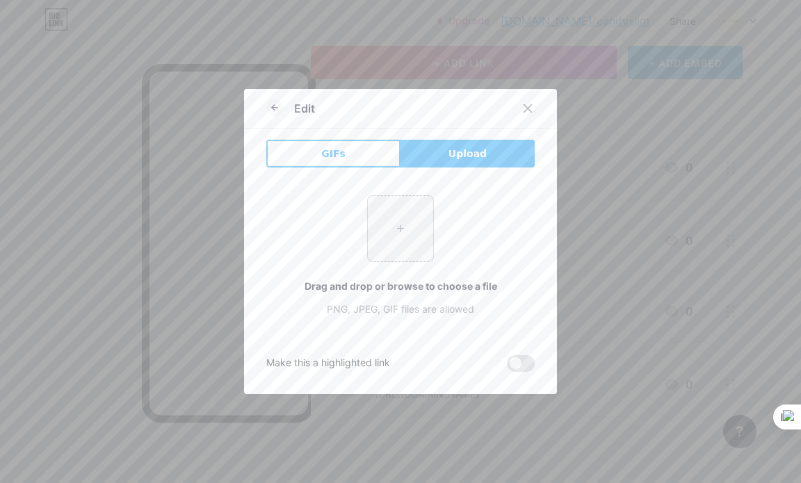
click at [381, 245] on input "file" at bounding box center [400, 228] width 65 height 65
type input "C:\fakepath\Screenshot from [DATE] [DATE].png"
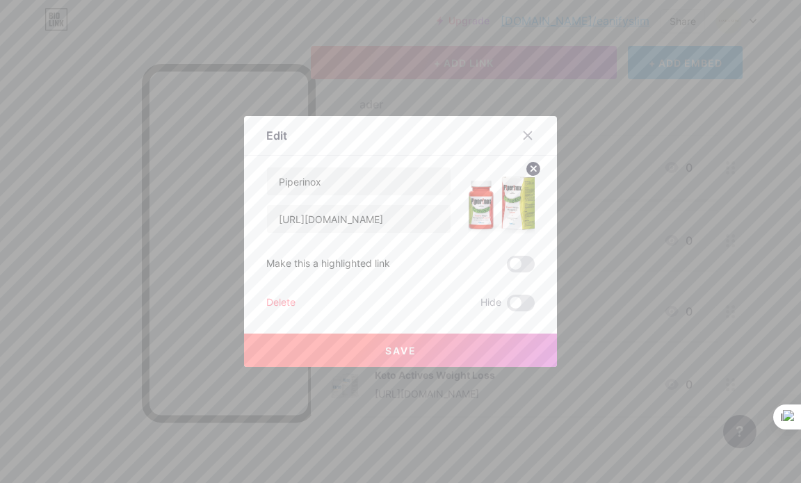
click at [429, 350] on button "Save" at bounding box center [400, 350] width 313 height 33
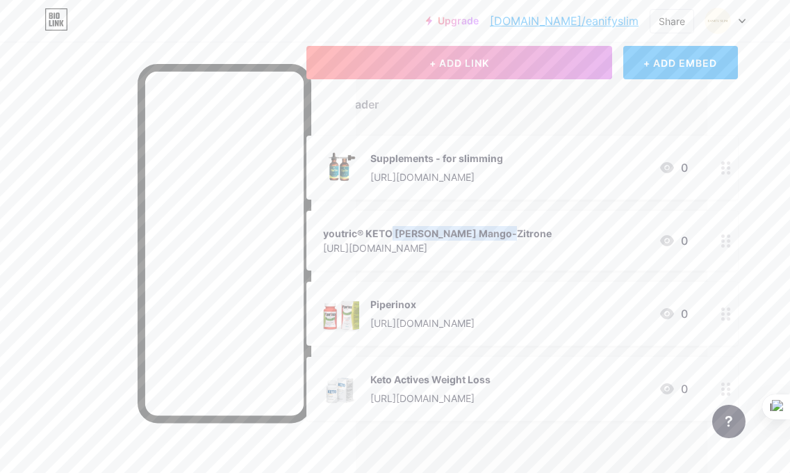
drag, startPoint x: 327, startPoint y: 224, endPoint x: 432, endPoint y: 233, distance: 104.6
click at [432, 233] on div "youtric® KETO [PERSON_NAME] Mango-Zitrone [URL][DOMAIN_NAME]" at bounding box center [437, 240] width 229 height 32
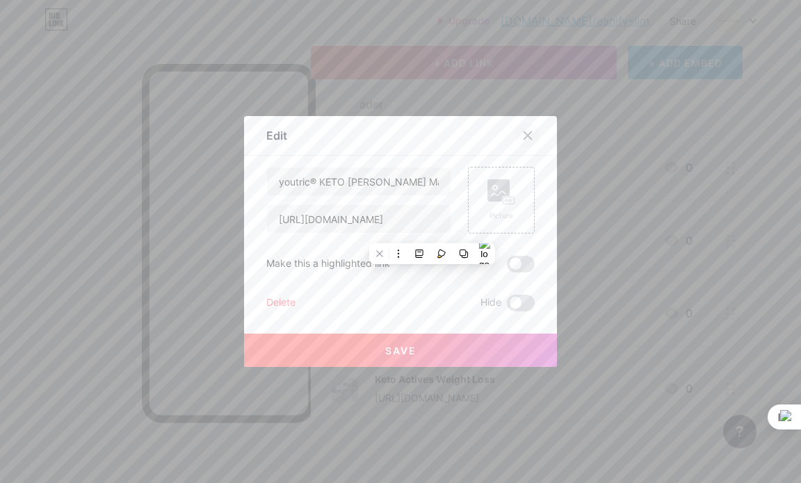
click at [529, 135] on div at bounding box center [527, 135] width 25 height 25
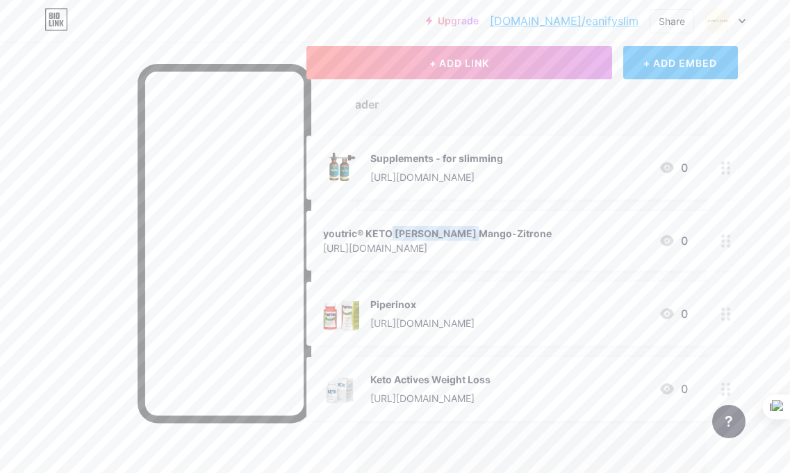
copy div "youtric® KETO P"
drag, startPoint x: 402, startPoint y: 228, endPoint x: 323, endPoint y: 234, distance: 79.4
click at [323, 234] on div "youtric® KETO [PERSON_NAME] Mango-Zitrone [URL][DOMAIN_NAME] 0" at bounding box center [522, 241] width 432 height 60
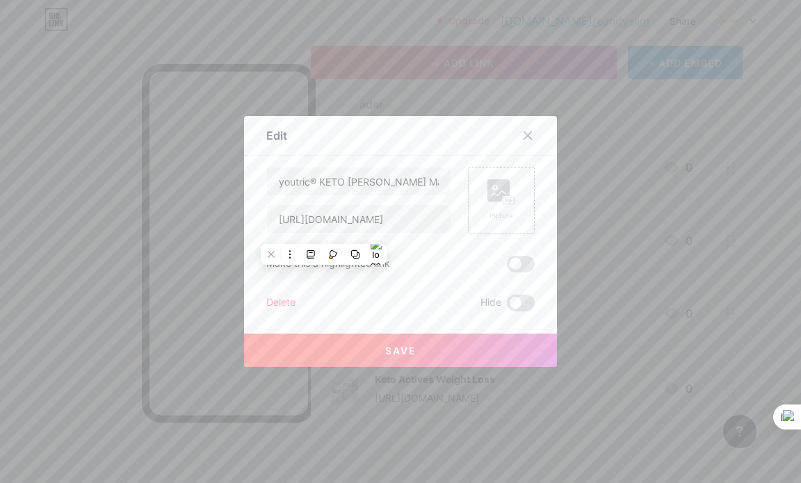
click at [493, 190] on rect at bounding box center [498, 190] width 22 height 22
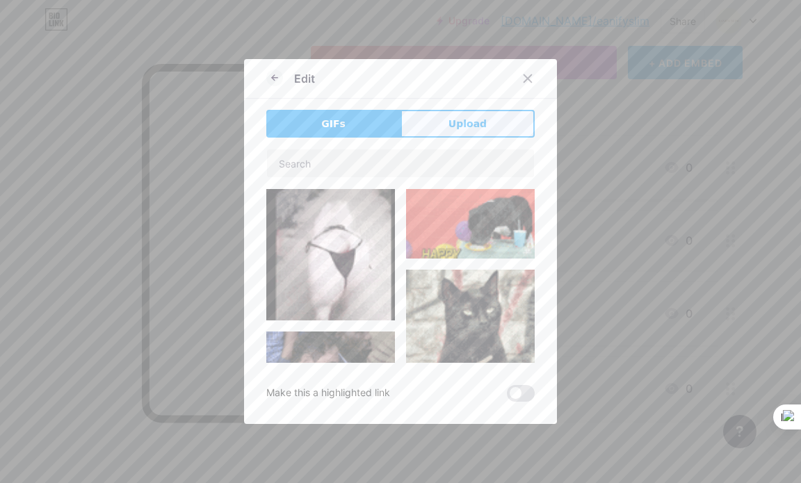
click at [466, 136] on button "Upload" at bounding box center [467, 124] width 134 height 28
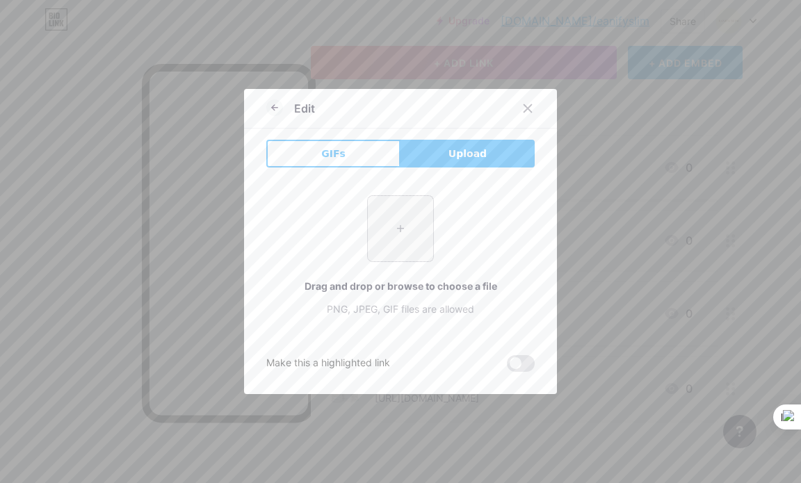
click at [407, 245] on input "file" at bounding box center [400, 228] width 65 height 65
type input "C:\fakepath\Screenshot from [DATE] 21-14-32.png"
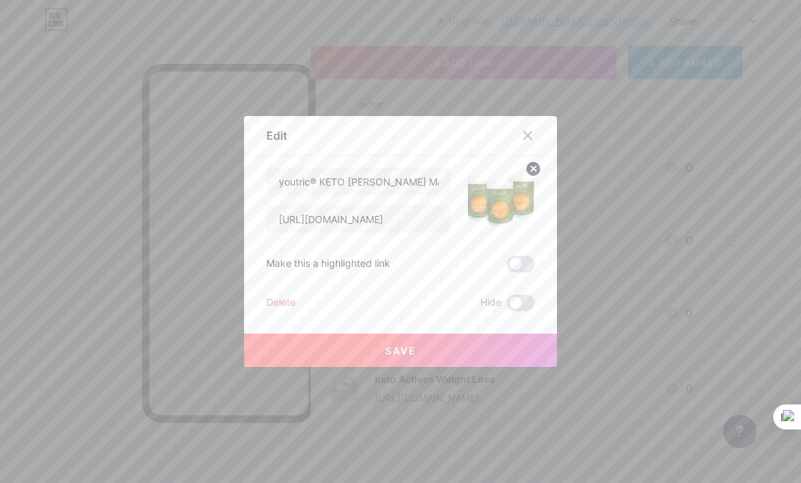
click at [385, 351] on span "Save" at bounding box center [400, 351] width 31 height 12
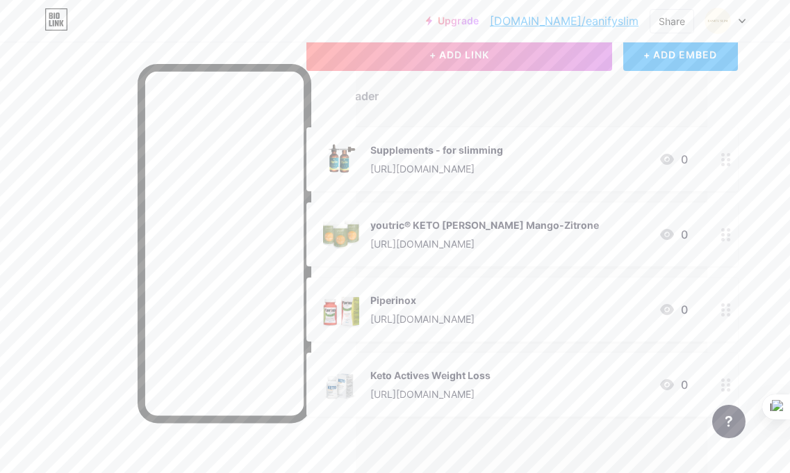
scroll to position [0, 83]
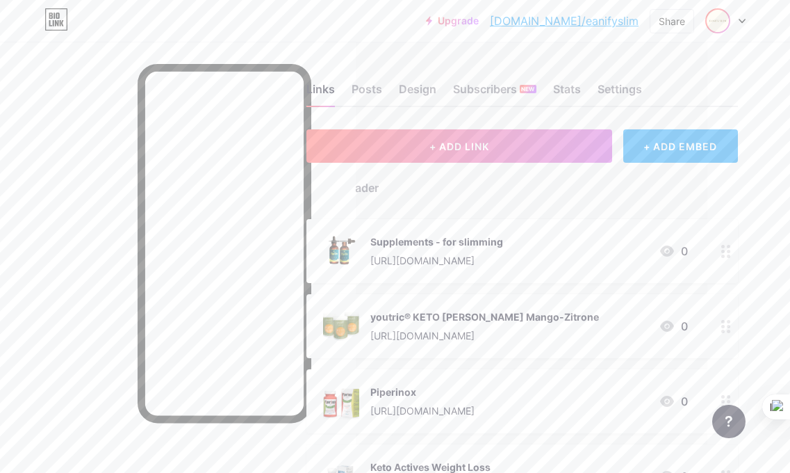
click at [722, 27] on img at bounding box center [718, 21] width 22 height 22
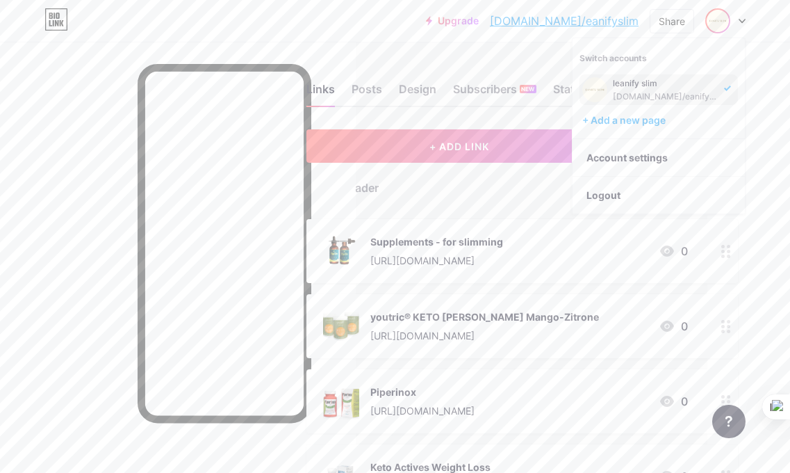
click at [721, 95] on div "leanify slim [DOMAIN_NAME]/eanifyslim" at bounding box center [659, 89] width 158 height 31
click at [616, 87] on div "leanify slim" at bounding box center [666, 83] width 107 height 11
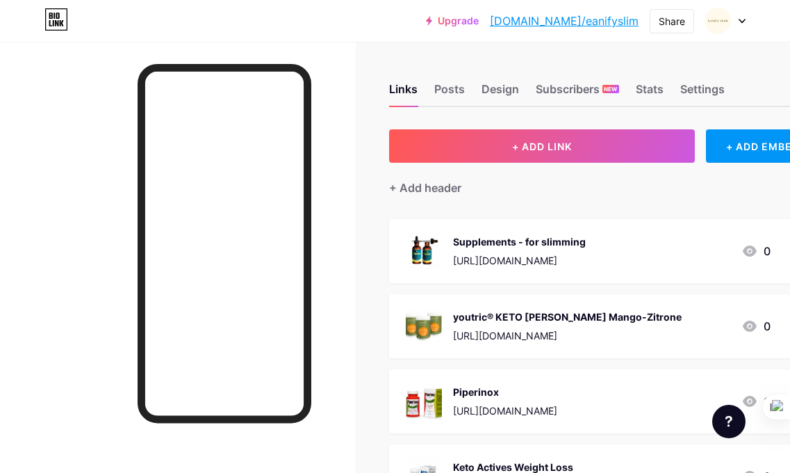
click at [742, 26] on div at bounding box center [725, 20] width 40 height 25
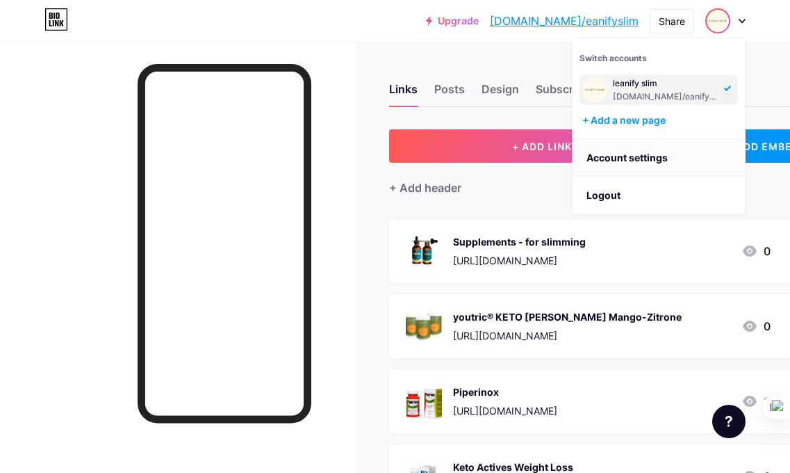
click at [666, 163] on link "Account settings" at bounding box center [659, 158] width 172 height 38
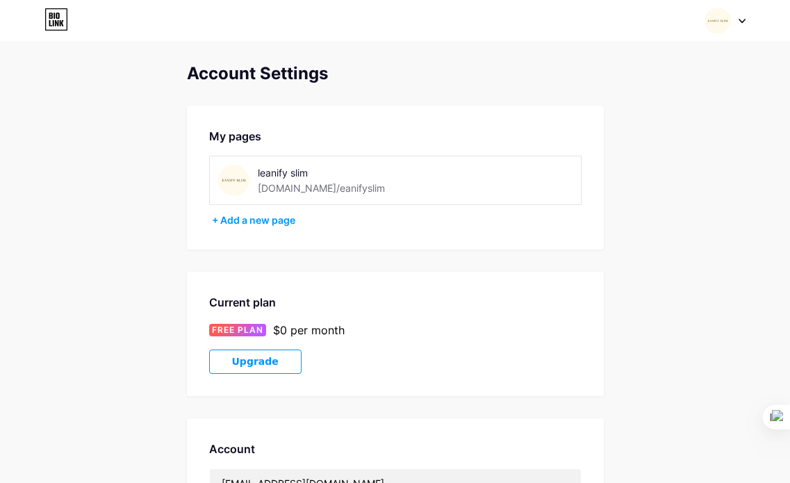
click at [236, 181] on img at bounding box center [233, 180] width 31 height 31
click at [235, 174] on img at bounding box center [233, 180] width 31 height 31
click at [244, 178] on img at bounding box center [233, 180] width 31 height 31
click at [271, 220] on div "+ Add a new page" at bounding box center [397, 220] width 370 height 14
click at [237, 181] on img at bounding box center [233, 180] width 31 height 31
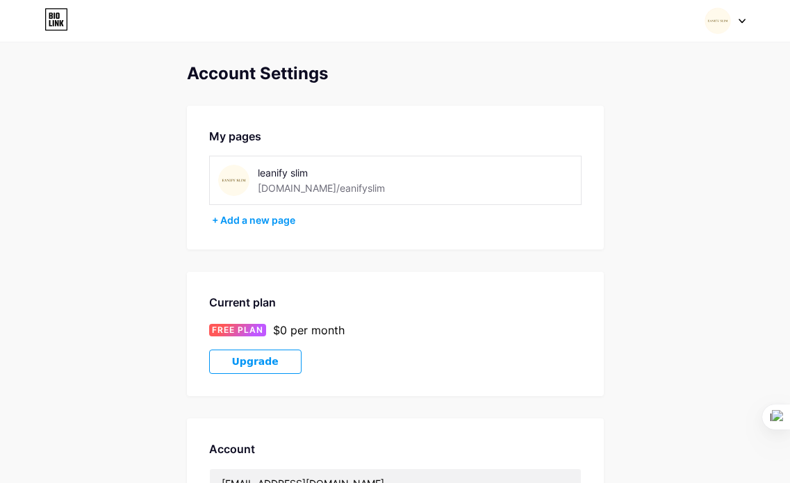
click at [240, 133] on div "My pages" at bounding box center [395, 136] width 373 height 17
click at [722, 18] on img at bounding box center [718, 21] width 26 height 26
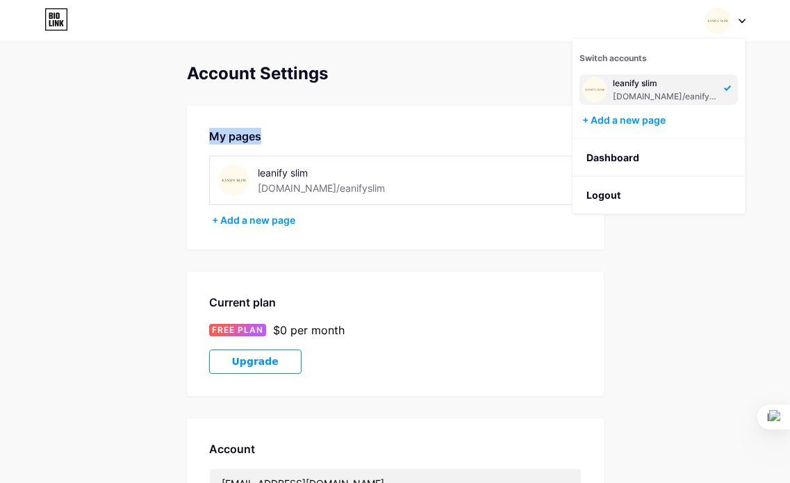
click at [607, 92] on img at bounding box center [594, 89] width 25 height 25
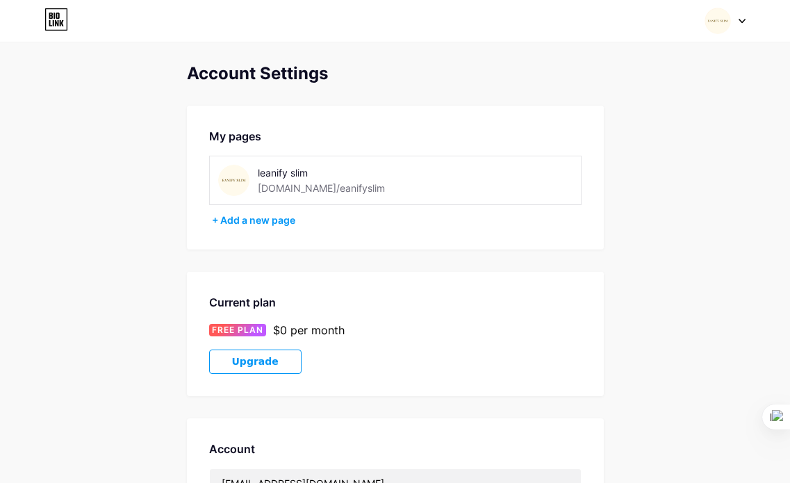
click at [272, 187] on div "[DOMAIN_NAME]/eanifyslim" at bounding box center [321, 188] width 127 height 15
click at [361, 117] on div "My pages leanify slim bio.link/eanifyslim + Add a new page" at bounding box center [395, 178] width 417 height 144
click at [57, 28] on icon at bounding box center [56, 19] width 24 height 22
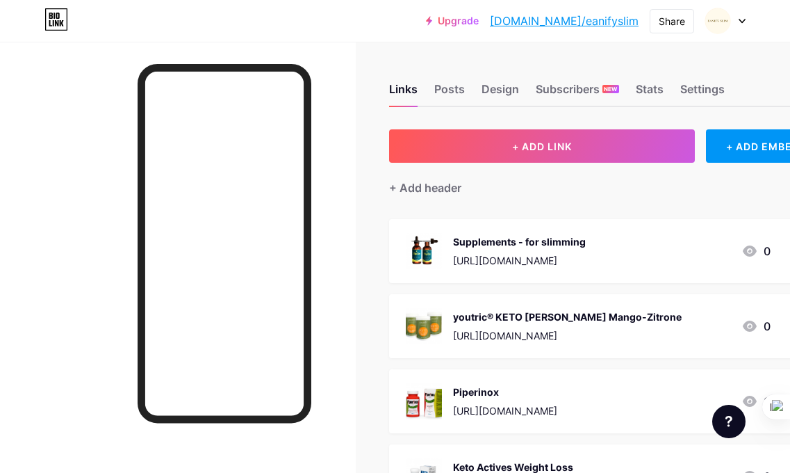
click at [562, 21] on link "[DOMAIN_NAME]/eanifyslim" at bounding box center [564, 21] width 149 height 17
